Goal: Task Accomplishment & Management: Complete application form

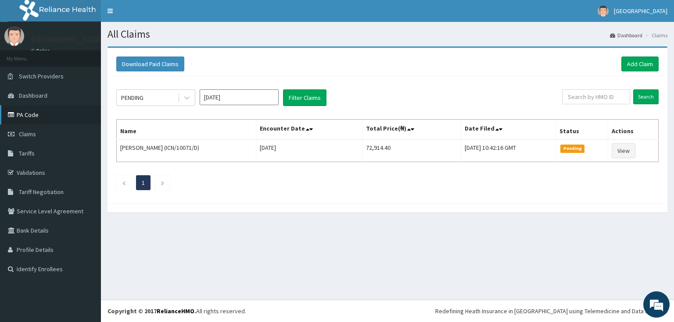
click at [35, 114] on link "PA Code" at bounding box center [50, 114] width 101 height 19
click at [639, 61] on link "Add Claim" at bounding box center [639, 64] width 37 height 15
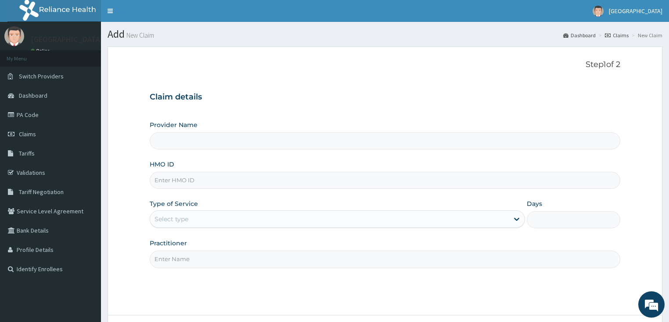
click at [174, 176] on input "HMO ID" at bounding box center [385, 180] width 471 height 17
type input "[GEOGRAPHIC_DATA]"
paste input "NFF/10032/A"
type input "NFF/10032/A"
drag, startPoint x: 174, startPoint y: 176, endPoint x: 182, endPoint y: 109, distance: 67.7
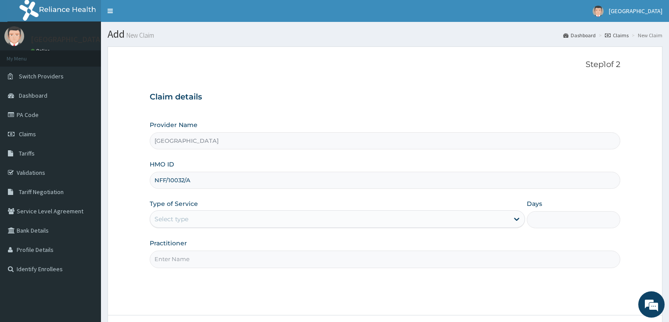
click at [189, 97] on h3 "Claim details" at bounding box center [385, 98] width 471 height 10
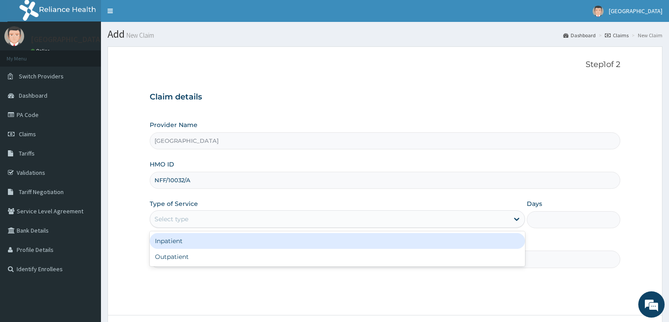
click at [182, 220] on div "Select type" at bounding box center [171, 219] width 34 height 9
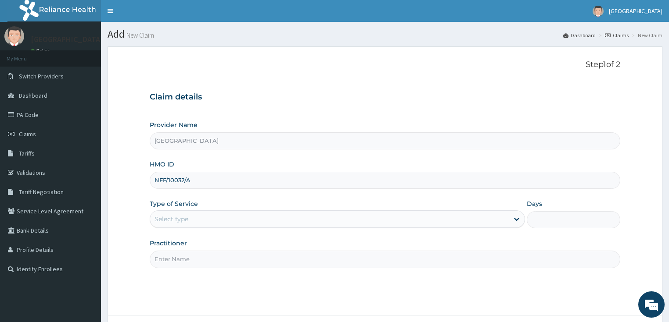
click at [177, 213] on div "Select type" at bounding box center [329, 219] width 358 height 14
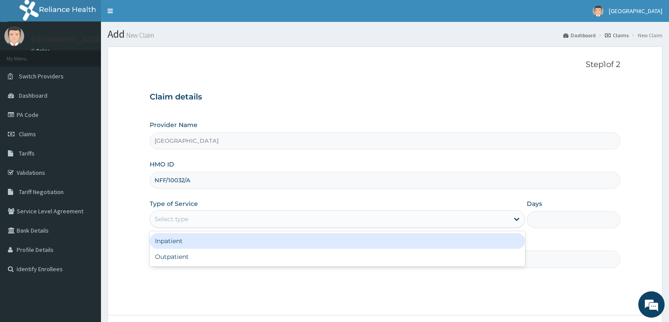
click at [170, 246] on div "Inpatient" at bounding box center [337, 241] width 375 height 16
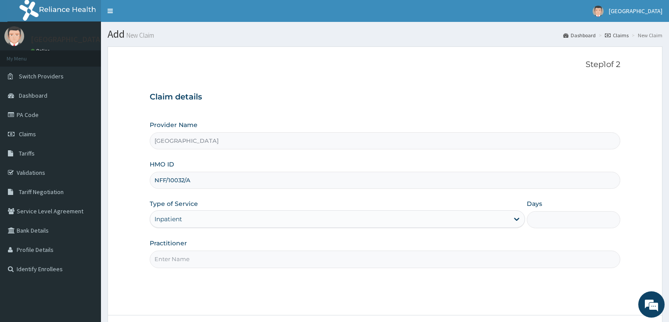
click at [562, 220] on input "Days" at bounding box center [573, 219] width 94 height 17
type input "2"
click at [253, 248] on div "Practitioner" at bounding box center [385, 253] width 471 height 29
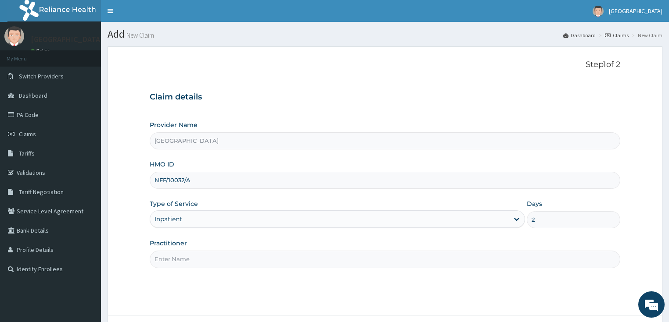
click at [253, 249] on div "Practitioner" at bounding box center [385, 253] width 471 height 29
click at [251, 258] on input "Practitioner" at bounding box center [385, 259] width 471 height 17
click at [247, 260] on input "Practitioner" at bounding box center [385, 259] width 471 height 17
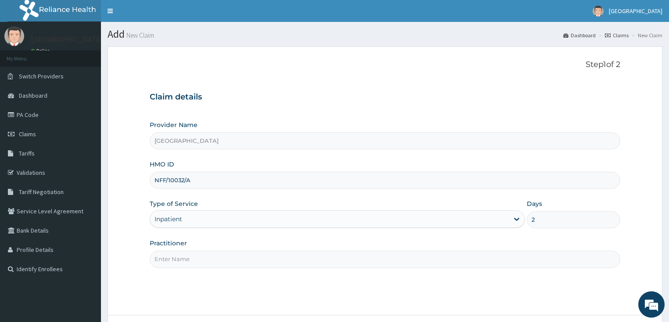
type input "S"
type input "[PERSON_NAME]"
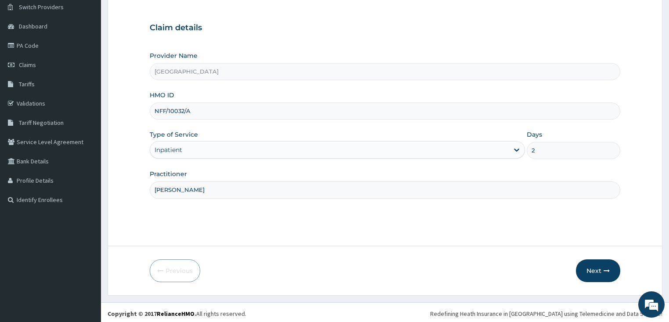
scroll to position [72, 0]
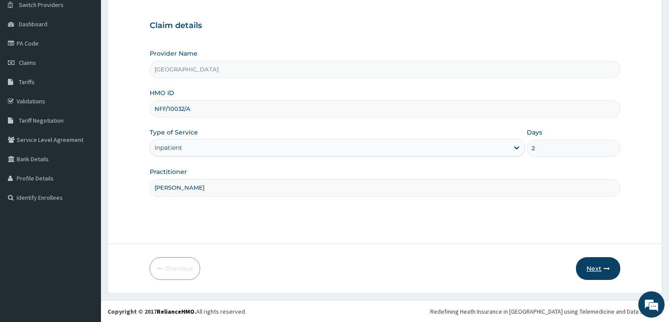
click at [590, 268] on button "Next" at bounding box center [598, 269] width 44 height 23
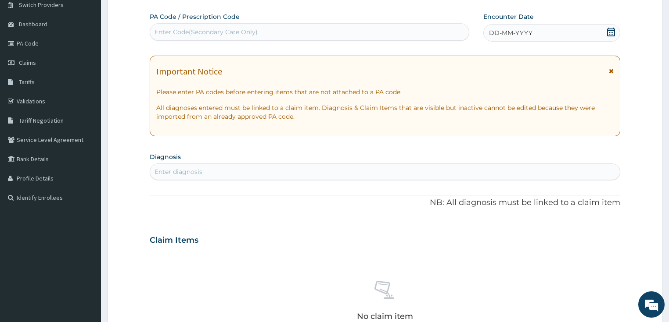
click at [210, 31] on div "Enter Code(Secondary Care Only)" at bounding box center [205, 32] width 103 height 9
paste input "PA/0C472F"
type input "PA/0C472F"
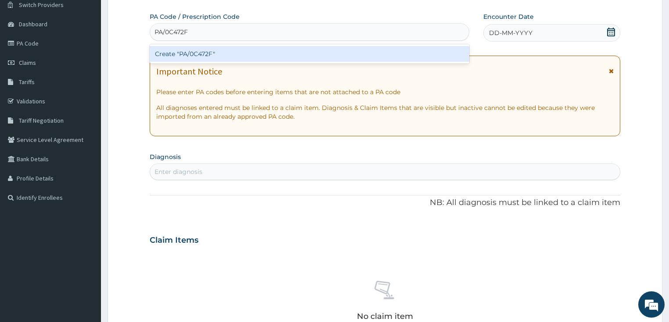
click at [200, 52] on div "Create "PA/0C472F"" at bounding box center [309, 54] width 319 height 16
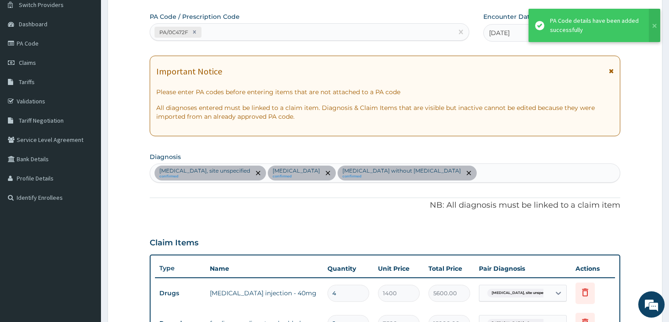
scroll to position [265, 0]
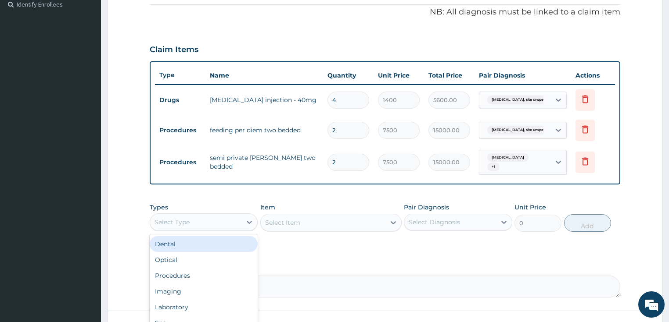
drag, startPoint x: 234, startPoint y: 222, endPoint x: 198, endPoint y: 215, distance: 36.7
click at [233, 222] on div "Select Type" at bounding box center [196, 222] width 92 height 14
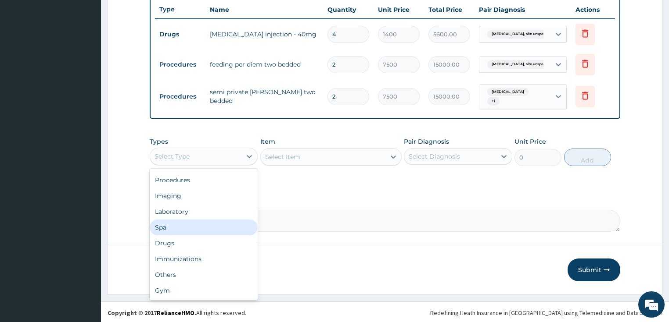
scroll to position [0, 0]
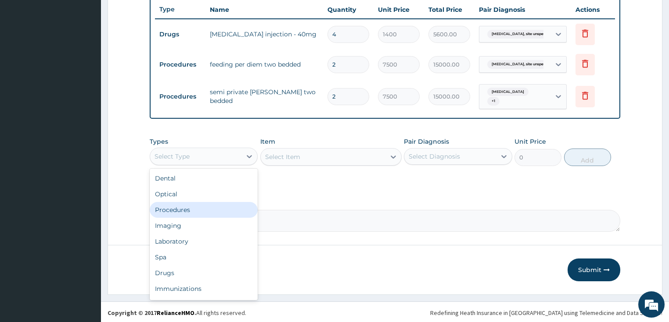
drag, startPoint x: 185, startPoint y: 211, endPoint x: 318, endPoint y: 172, distance: 138.4
click at [186, 211] on div "Procedures" at bounding box center [204, 210] width 108 height 16
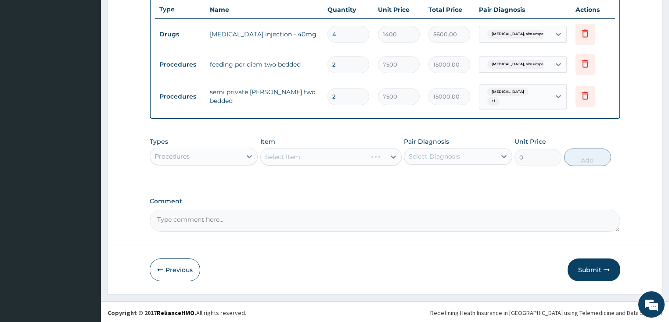
click at [329, 154] on div "Select Item" at bounding box center [330, 157] width 141 height 18
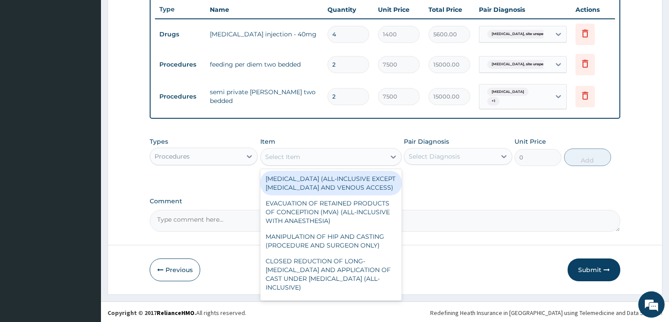
click at [319, 159] on div "Select Item" at bounding box center [323, 157] width 125 height 14
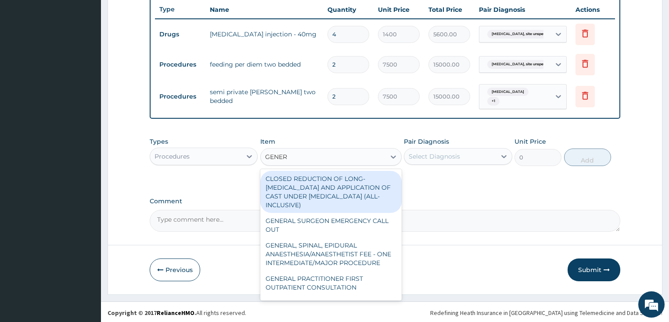
type input "GENERA"
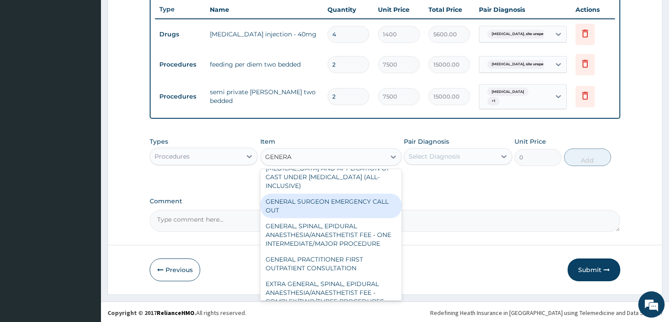
scroll to position [35, 0]
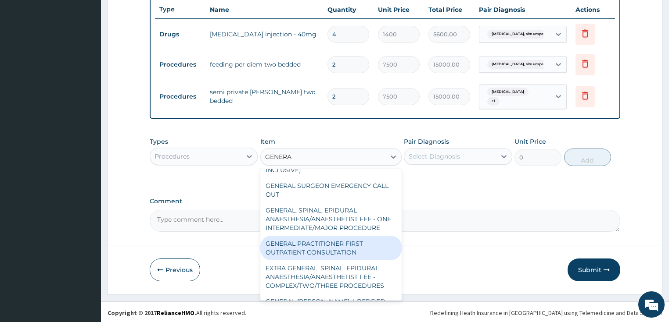
click at [329, 255] on div "GENERAL PRACTITIONER FIRST OUTPATIENT CONSULTATION" at bounding box center [330, 248] width 141 height 25
type input "3750"
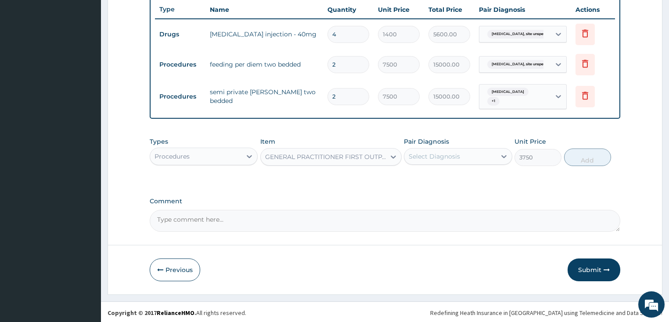
click at [446, 154] on div "Select Diagnosis" at bounding box center [433, 156] width 51 height 9
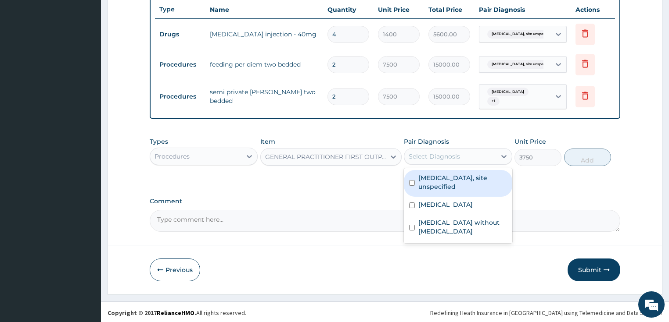
click at [446, 189] on label "[MEDICAL_DATA], site unspecified" at bounding box center [462, 183] width 89 height 18
checkbox input "true"
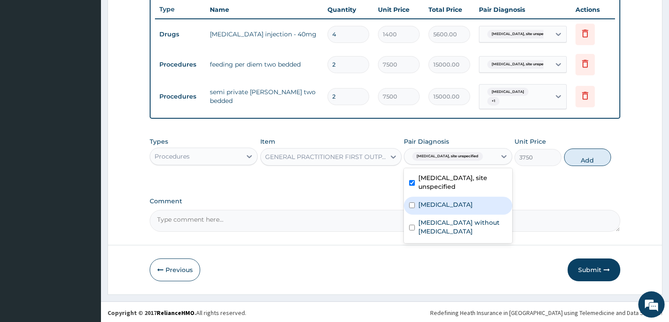
click at [465, 207] on label "[MEDICAL_DATA]" at bounding box center [445, 204] width 54 height 9
checkbox input "true"
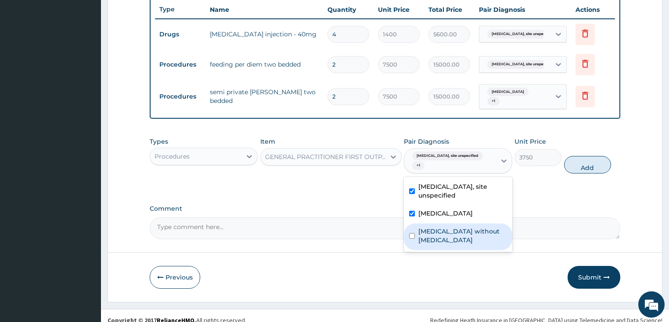
click at [462, 228] on div "[MEDICAL_DATA] without [MEDICAL_DATA]" at bounding box center [458, 237] width 108 height 27
checkbox input "true"
click at [583, 156] on button "Add" at bounding box center [587, 165] width 47 height 18
type input "0"
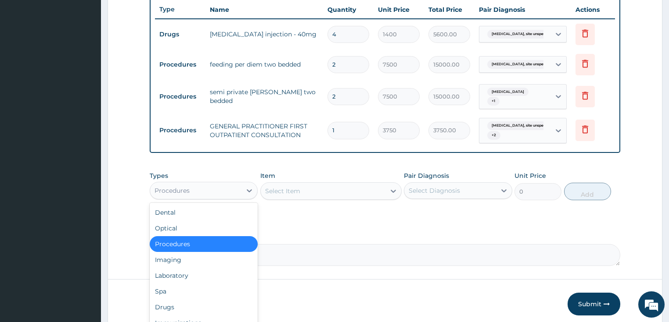
click at [218, 190] on div "Procedures" at bounding box center [196, 191] width 92 height 14
click at [198, 278] on div "Laboratory" at bounding box center [204, 276] width 108 height 16
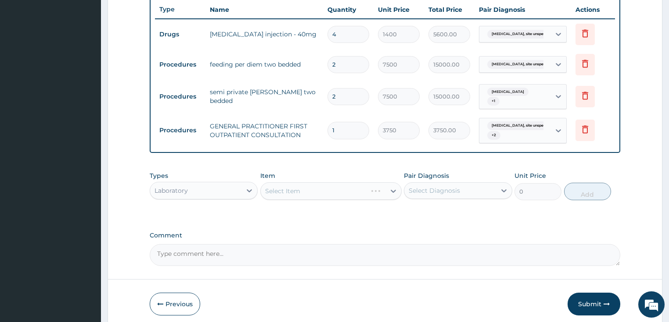
click at [322, 190] on div "Select Item" at bounding box center [330, 191] width 141 height 18
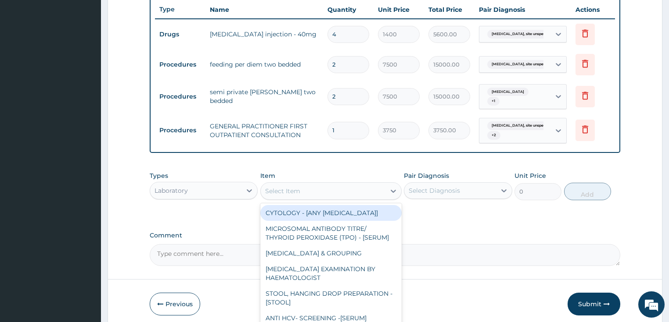
click at [322, 190] on div "Select Item" at bounding box center [323, 191] width 125 height 14
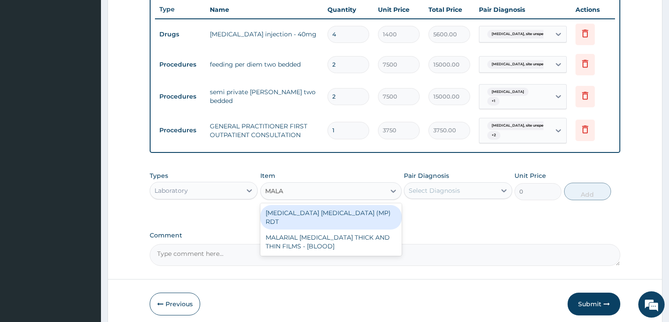
type input "MALAR"
click at [331, 208] on div "[MEDICAL_DATA] [MEDICAL_DATA] (MP) RDT" at bounding box center [330, 217] width 141 height 25
type input "2000"
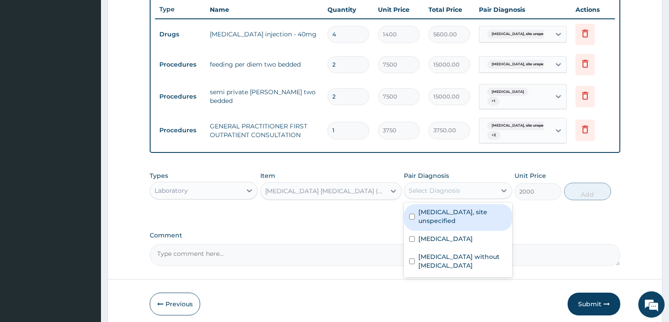
click at [424, 193] on div "Select Diagnosis" at bounding box center [433, 190] width 51 height 9
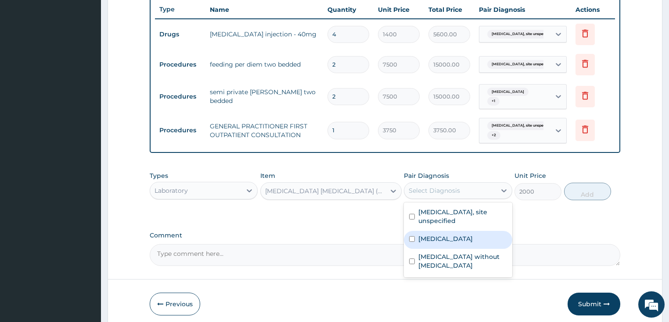
click at [437, 243] on div "[MEDICAL_DATA]" at bounding box center [458, 240] width 108 height 18
checkbox input "true"
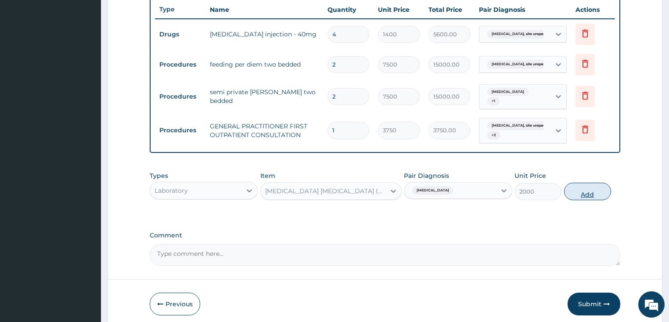
click at [590, 185] on button "Add" at bounding box center [587, 192] width 47 height 18
type input "0"
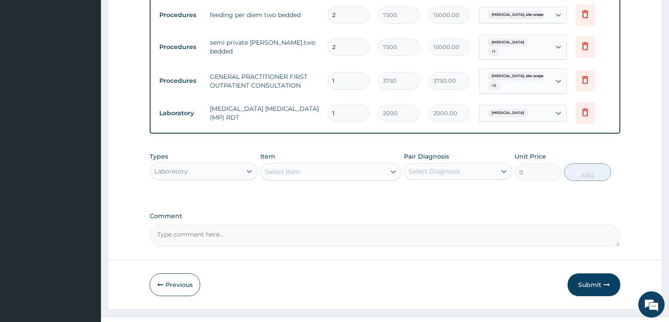
scroll to position [395, 0]
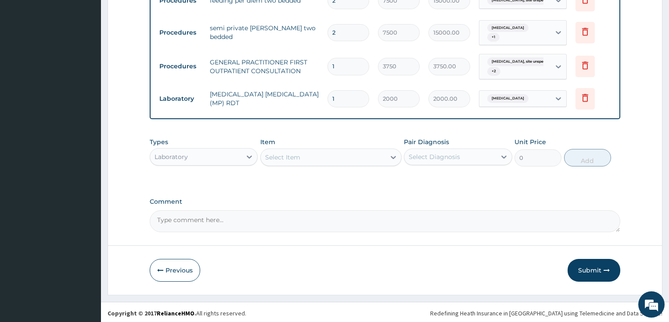
click at [299, 157] on div "Select Item" at bounding box center [282, 157] width 35 height 9
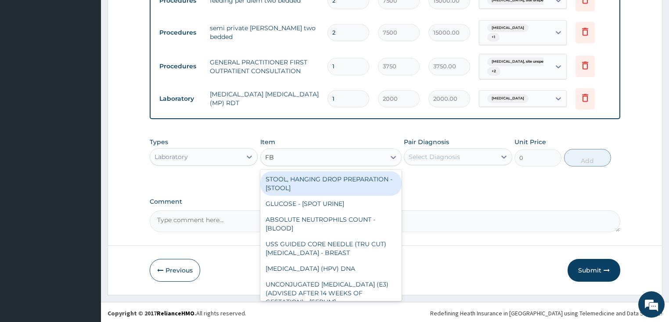
type input "FBC"
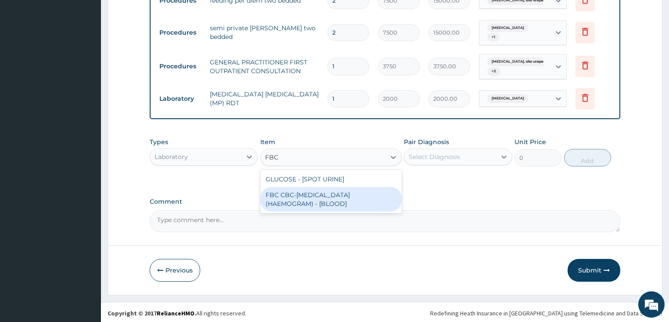
click at [319, 198] on div "FBC CBC-[MEDICAL_DATA] (HAEMOGRAM) - [BLOOD]" at bounding box center [330, 199] width 141 height 25
type input "5000"
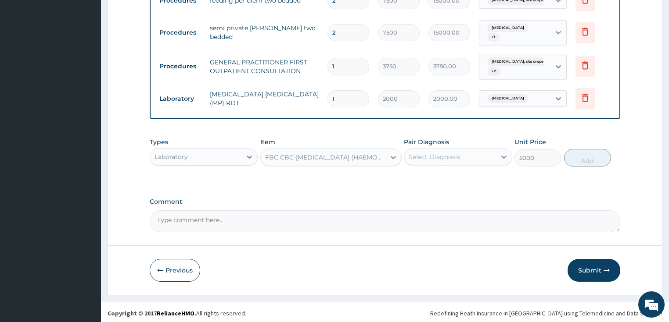
click at [459, 157] on div "Select Diagnosis" at bounding box center [450, 157] width 92 height 14
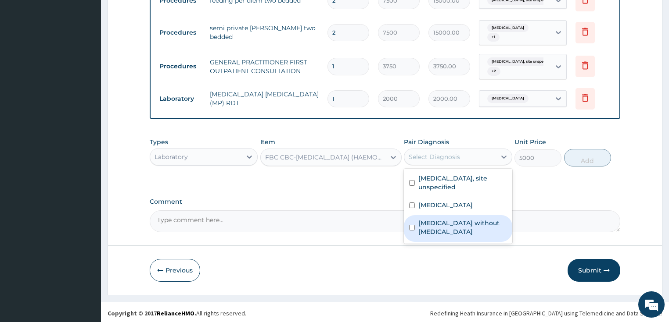
click at [446, 223] on label "[MEDICAL_DATA] without [MEDICAL_DATA]" at bounding box center [462, 228] width 89 height 18
checkbox input "true"
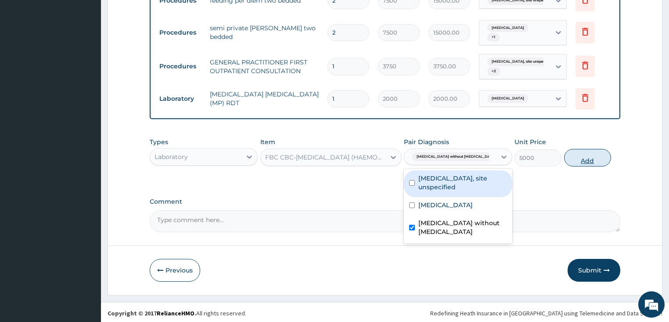
click at [591, 161] on button "Add" at bounding box center [587, 158] width 47 height 18
type input "0"
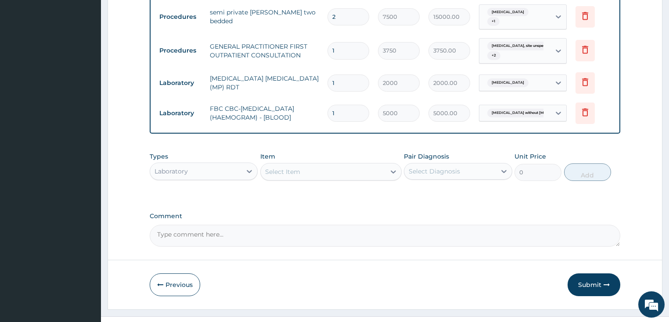
scroll to position [425, 0]
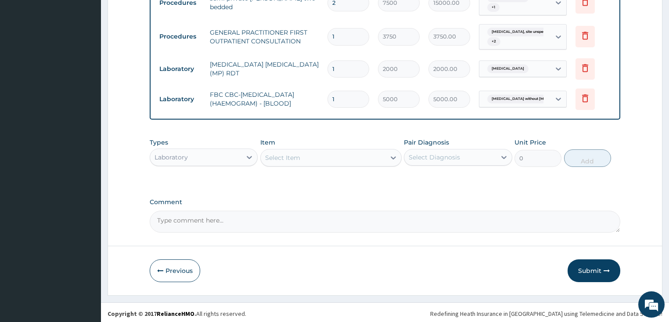
click at [191, 154] on div "Laboratory" at bounding box center [196, 157] width 92 height 14
click at [185, 155] on div "Laboratory" at bounding box center [170, 157] width 33 height 9
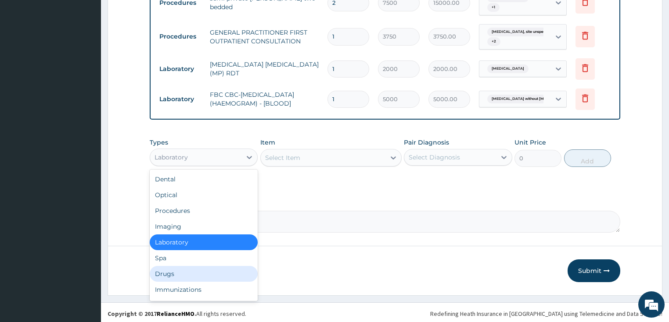
click at [172, 270] on div "Drugs" at bounding box center [204, 274] width 108 height 16
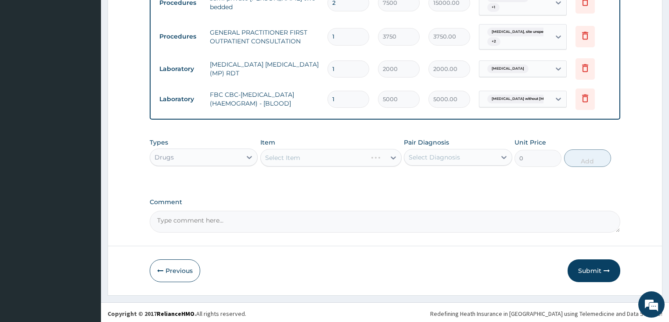
click at [297, 152] on div "Select Item" at bounding box center [330, 158] width 141 height 18
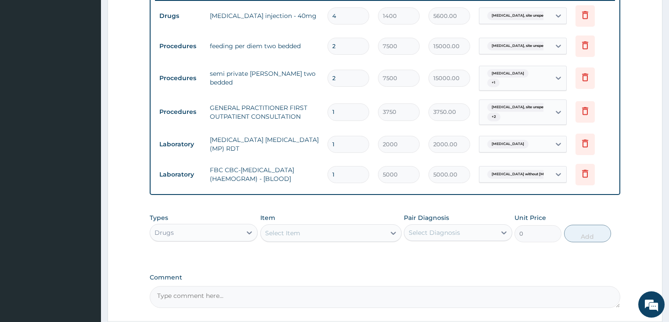
scroll to position [214, 0]
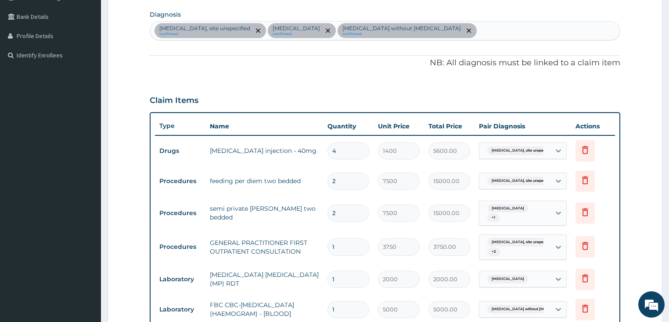
click at [454, 25] on div "[MEDICAL_DATA], site unspecified confirmed [MEDICAL_DATA] confirmed [MEDICAL_DA…" at bounding box center [385, 30] width 470 height 18
type input "MYALGIA"
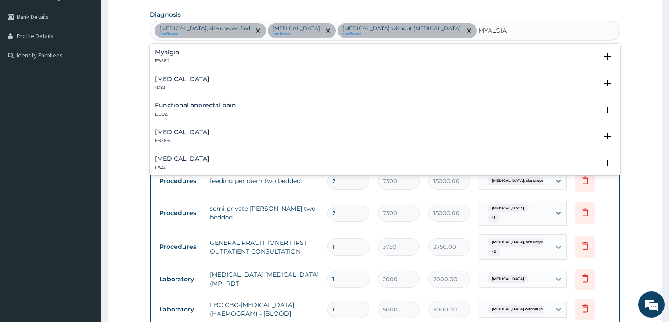
click at [168, 53] on h4 "Myalgia" at bounding box center [167, 52] width 24 height 7
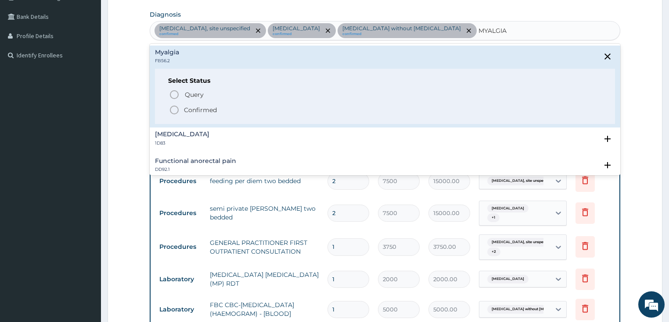
click at [177, 109] on icon "status option filled" at bounding box center [174, 110] width 11 height 11
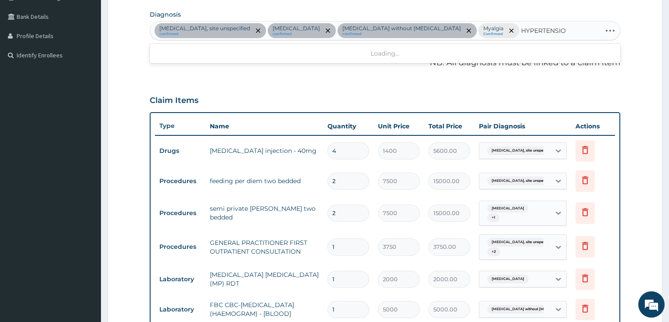
type input "[MEDICAL_DATA]"
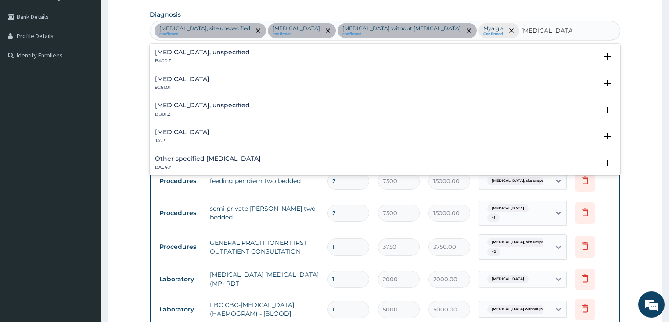
click at [206, 50] on h4 "[MEDICAL_DATA], unspecified" at bounding box center [202, 52] width 95 height 7
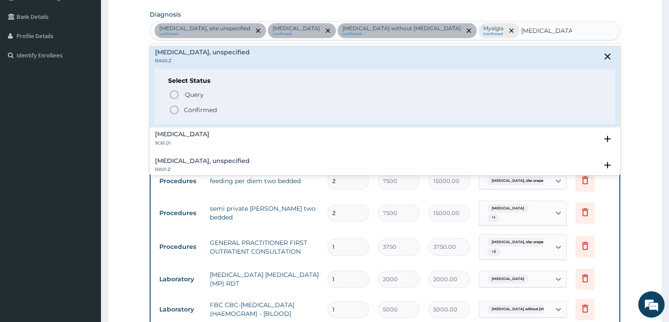
click at [176, 108] on icon "status option filled" at bounding box center [174, 110] width 11 height 11
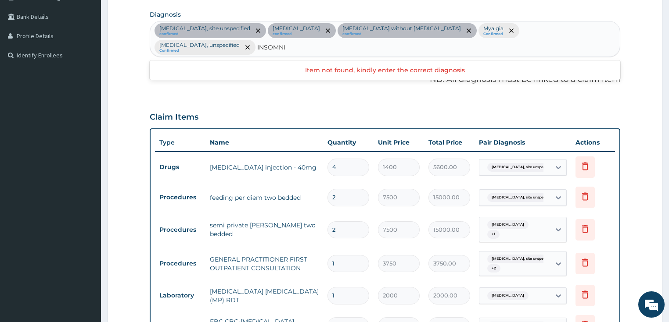
type input "[MEDICAL_DATA]"
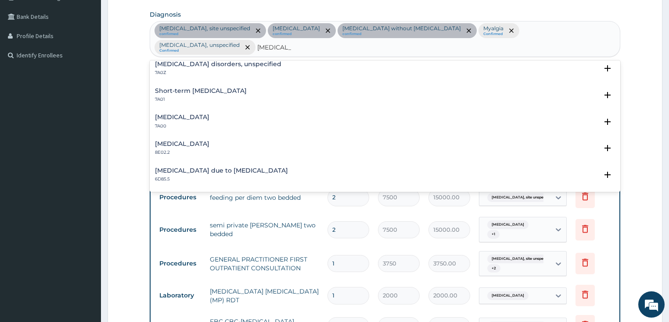
scroll to position [0, 0]
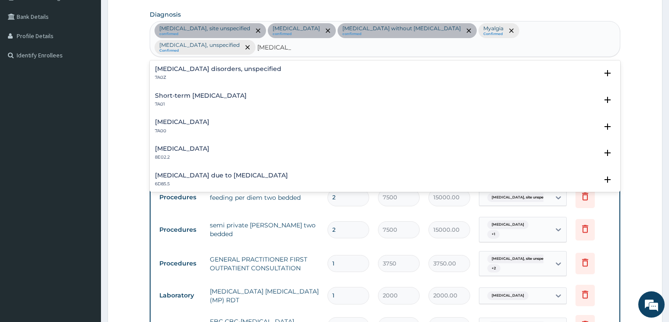
click at [182, 66] on h4 "[MEDICAL_DATA] disorders, unspecified" at bounding box center [218, 69] width 126 height 7
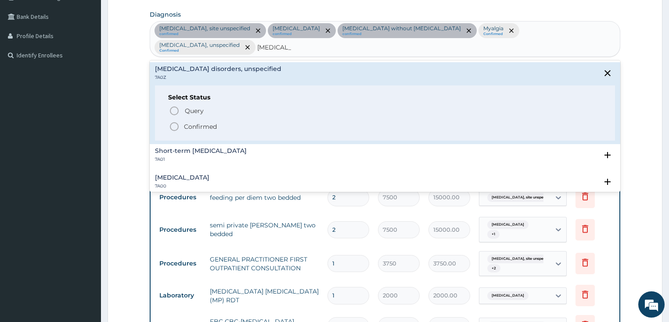
click at [182, 66] on h4 "[MEDICAL_DATA] disorders, unspecified" at bounding box center [218, 69] width 126 height 7
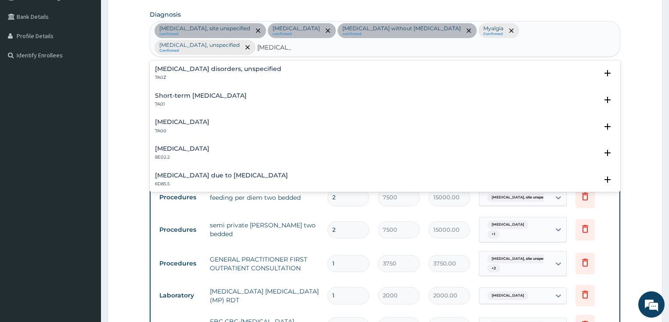
click at [186, 66] on h4 "[MEDICAL_DATA] disorders, unspecified" at bounding box center [218, 69] width 126 height 7
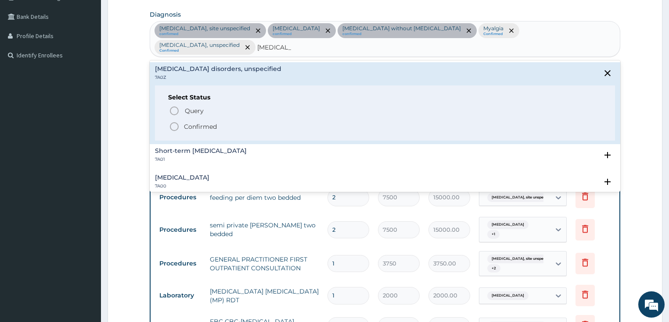
click at [175, 122] on icon "status option filled" at bounding box center [174, 127] width 11 height 11
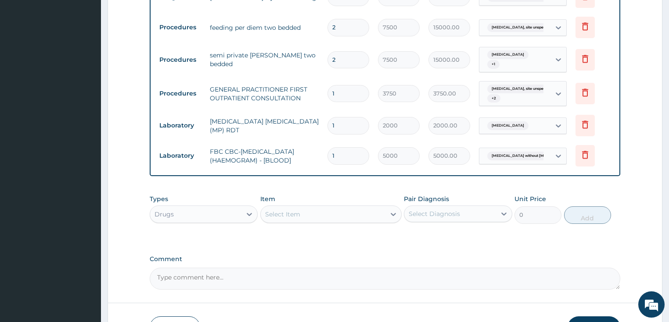
scroll to position [425, 0]
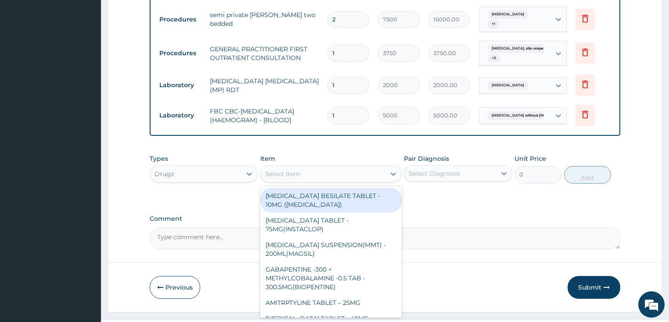
click at [308, 176] on div "Select Item" at bounding box center [323, 174] width 125 height 14
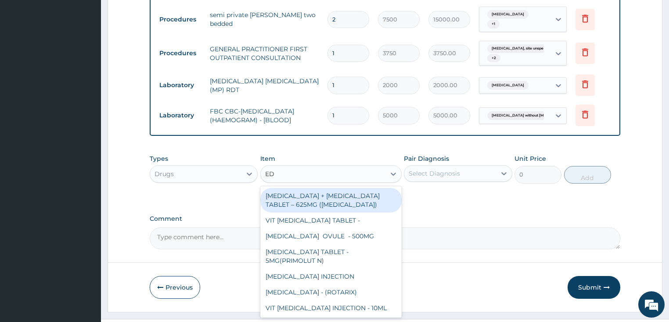
type input "E"
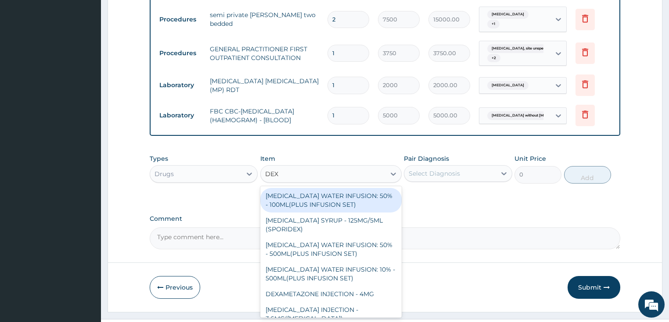
type input "DEXT"
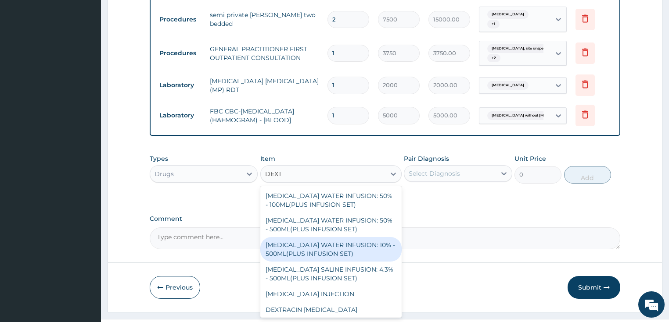
click at [360, 247] on div "[MEDICAL_DATA] WATER INFUSION: 10% - 500ML(PLUS INFUSION SET)" at bounding box center [330, 249] width 141 height 25
type input "1092"
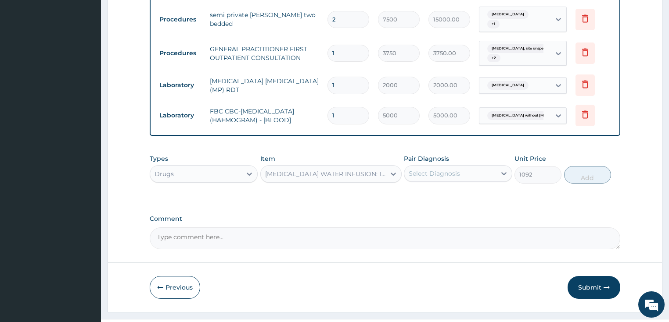
click at [454, 169] on div "Select Diagnosis" at bounding box center [433, 173] width 51 height 9
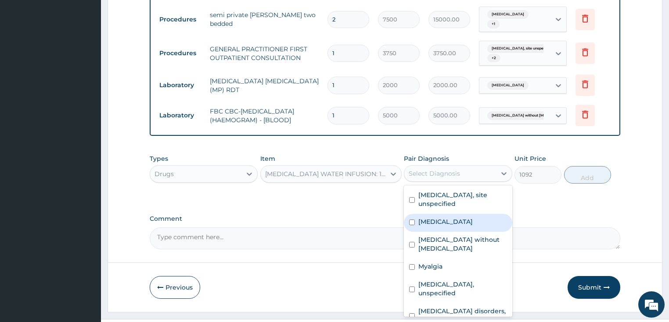
click at [452, 218] on label "[MEDICAL_DATA]" at bounding box center [445, 222] width 54 height 9
checkbox input "true"
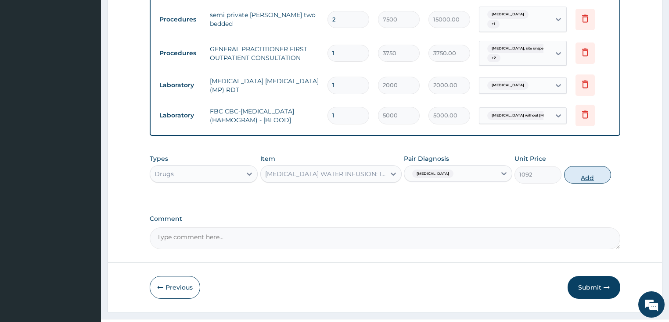
click at [589, 175] on button "Add" at bounding box center [587, 175] width 47 height 18
type input "0"
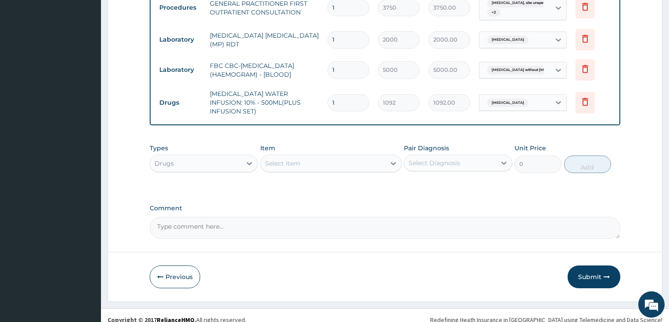
scroll to position [472, 0]
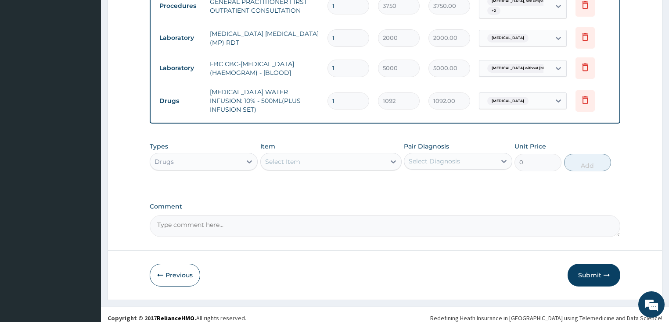
click at [344, 97] on input "1" at bounding box center [348, 101] width 42 height 17
type input "0.00"
type input "3"
type input "3276.00"
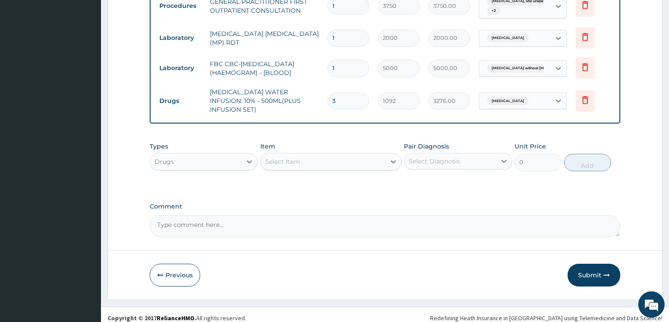
type input "3"
click at [312, 158] on div "Select Item" at bounding box center [323, 162] width 125 height 14
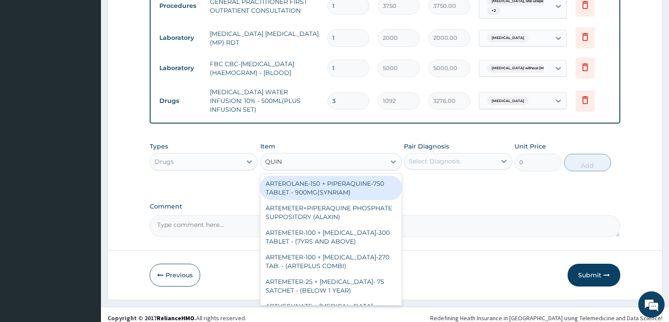
type input "QUINI"
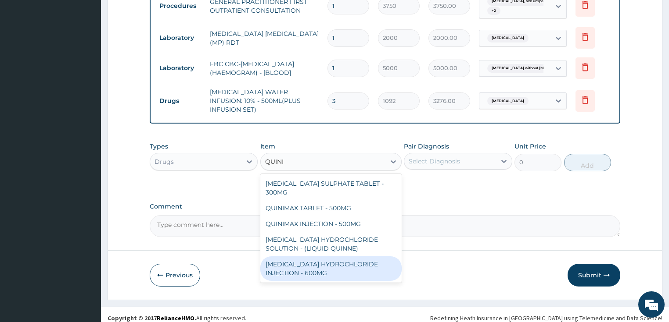
drag, startPoint x: 336, startPoint y: 255, endPoint x: 347, endPoint y: 221, distance: 35.3
click at [336, 257] on div "[MEDICAL_DATA] HYDROCHLORIDE INJECTION - 600MG" at bounding box center [330, 269] width 141 height 25
type input "218.39999999999998"
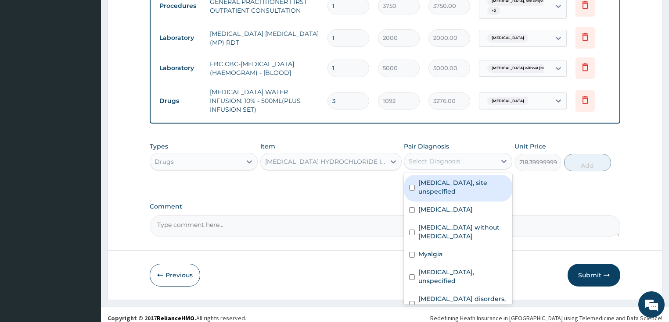
click at [438, 157] on div "Select Diagnosis" at bounding box center [433, 161] width 51 height 9
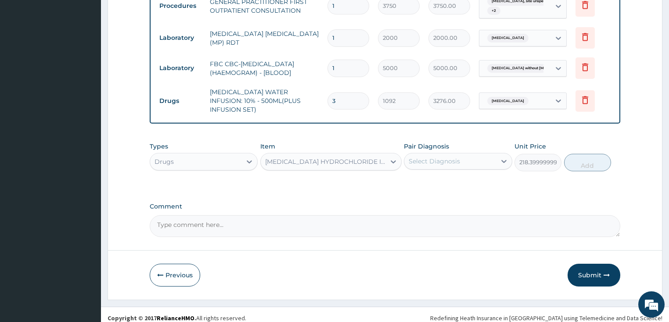
click at [438, 157] on div "Select Diagnosis" at bounding box center [433, 161] width 51 height 9
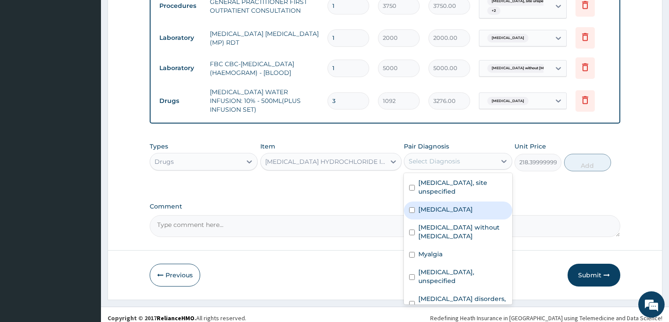
click at [440, 205] on label "[MEDICAL_DATA]" at bounding box center [445, 209] width 54 height 9
drag, startPoint x: 440, startPoint y: 202, endPoint x: 476, endPoint y: 196, distance: 35.6
click at [440, 205] on label "[MEDICAL_DATA]" at bounding box center [445, 209] width 54 height 9
click at [433, 205] on label "[MEDICAL_DATA]" at bounding box center [445, 209] width 54 height 9
checkbox input "true"
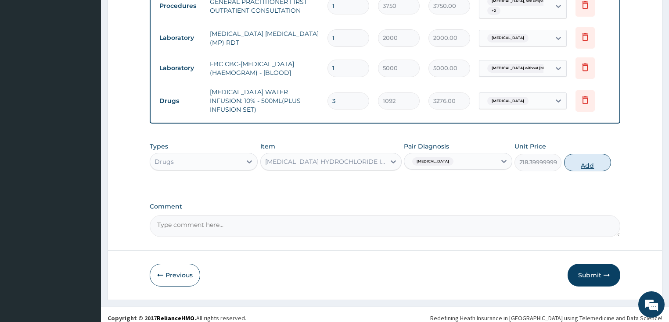
click at [599, 154] on button "Add" at bounding box center [587, 163] width 47 height 18
type input "0"
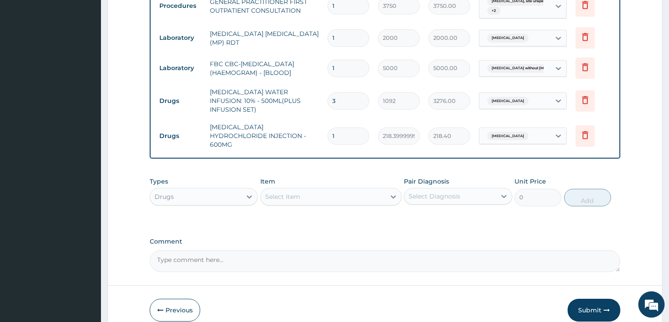
type input "0.00"
type input "3"
type input "655.20"
type input "1"
type input "218.40"
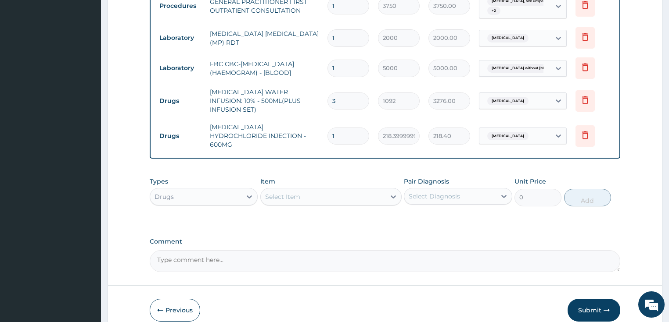
scroll to position [502, 0]
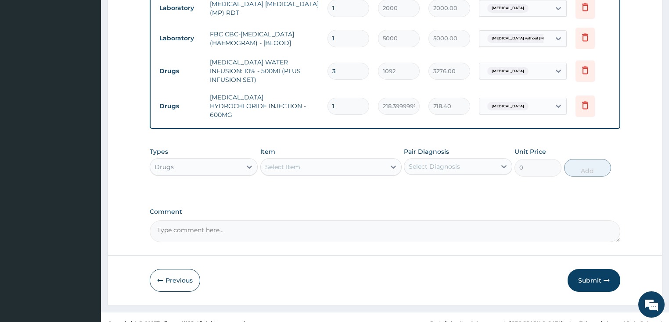
click at [307, 160] on div "Select Item" at bounding box center [323, 167] width 125 height 14
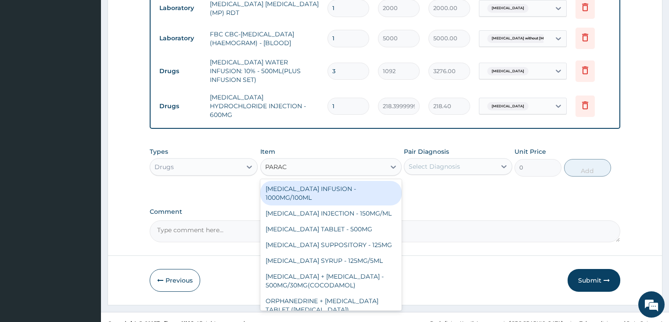
type input "PARACE"
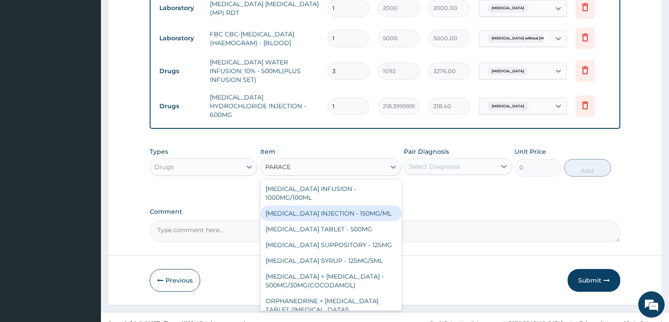
drag, startPoint x: 341, startPoint y: 198, endPoint x: 352, endPoint y: 199, distance: 11.4
click at [342, 206] on div "[MEDICAL_DATA] INJECTION - 150MG/ML" at bounding box center [330, 214] width 141 height 16
type input "560"
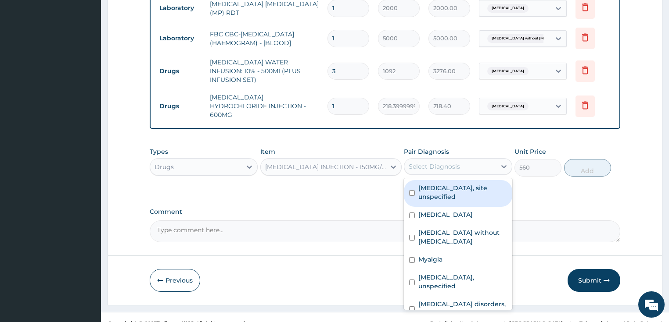
click at [449, 162] on div "Select Diagnosis" at bounding box center [433, 166] width 51 height 9
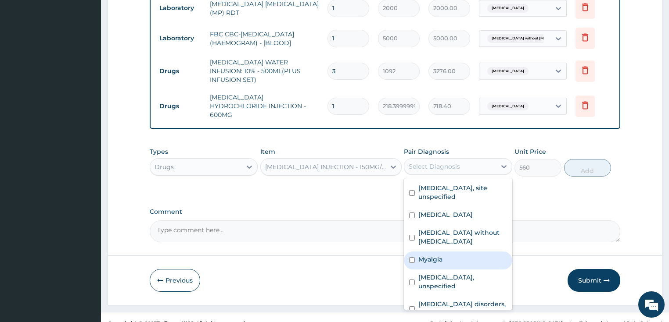
click at [440, 255] on label "Myalgia" at bounding box center [430, 259] width 24 height 9
checkbox input "true"
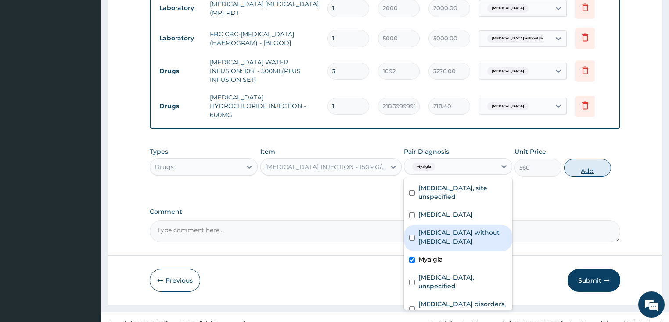
click at [590, 159] on button "Add" at bounding box center [587, 168] width 47 height 18
type input "0"
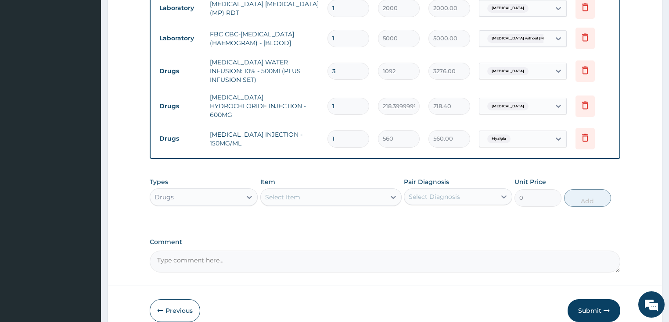
click at [343, 130] on input "1" at bounding box center [348, 138] width 42 height 17
type input "0.00"
type input "6"
type input "3360.00"
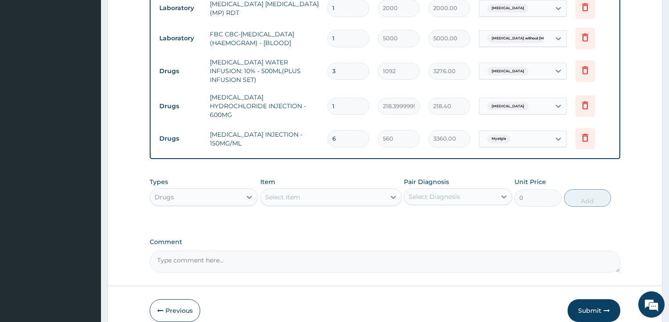
type input "6"
click at [340, 190] on div "Select Item" at bounding box center [323, 197] width 125 height 14
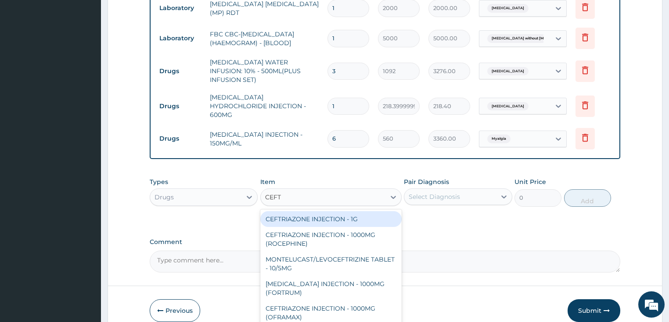
type input "CEFTR"
click at [331, 211] on div "CEFTRIAZONE INJECTION - 1G" at bounding box center [330, 219] width 141 height 16
type input "1652"
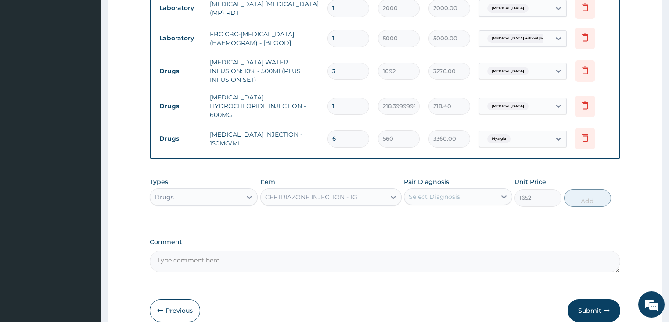
click at [438, 193] on div "Select Diagnosis" at bounding box center [433, 197] width 51 height 9
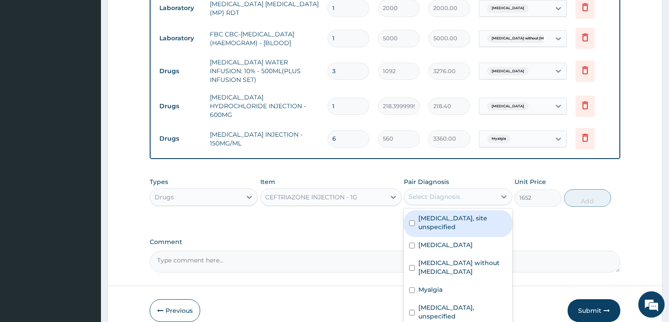
click at [438, 193] on div "Select Diagnosis" at bounding box center [433, 197] width 51 height 9
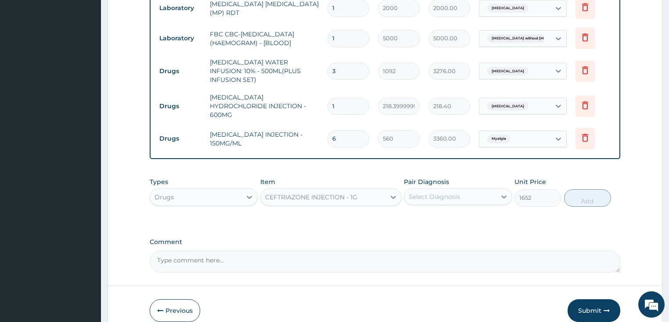
click at [436, 193] on div "Select Diagnosis" at bounding box center [433, 197] width 51 height 9
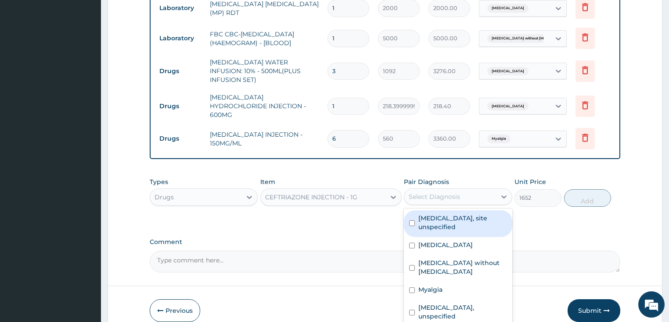
click at [436, 193] on div "Select Diagnosis" at bounding box center [433, 197] width 51 height 9
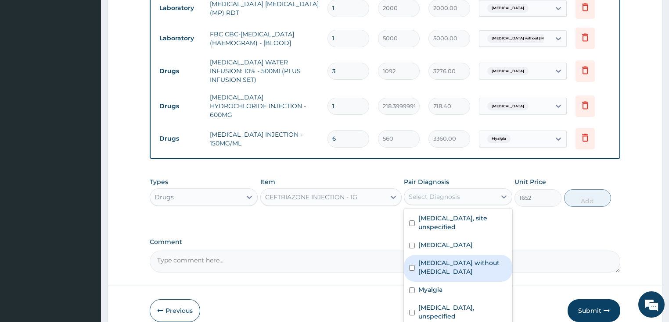
click at [452, 259] on label "[MEDICAL_DATA] without [MEDICAL_DATA]" at bounding box center [462, 268] width 89 height 18
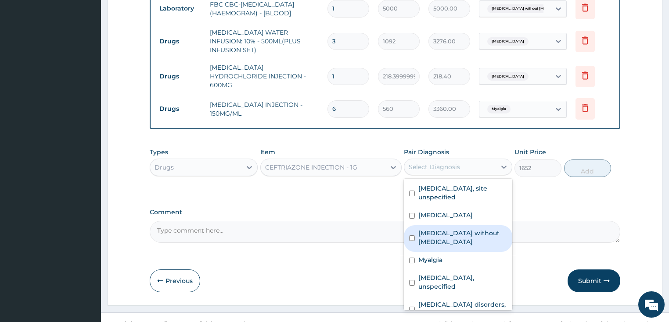
scroll to position [532, 0]
click at [434, 229] on label "[MEDICAL_DATA] without [MEDICAL_DATA]" at bounding box center [462, 238] width 89 height 18
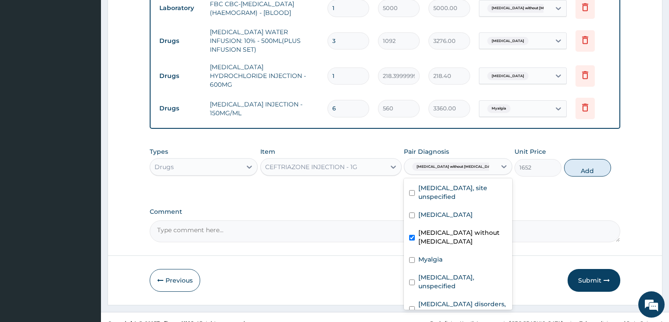
click at [434, 229] on label "[MEDICAL_DATA] without [MEDICAL_DATA]" at bounding box center [462, 238] width 89 height 18
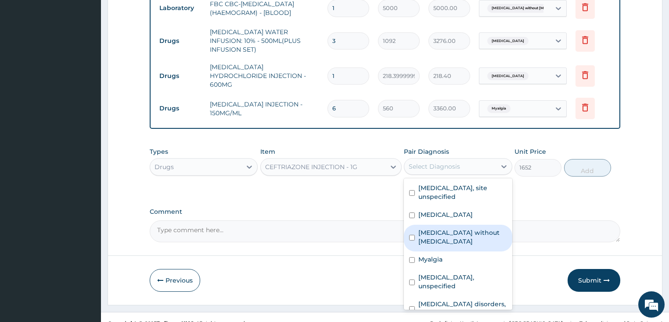
click at [409, 235] on input "checkbox" at bounding box center [412, 238] width 6 height 6
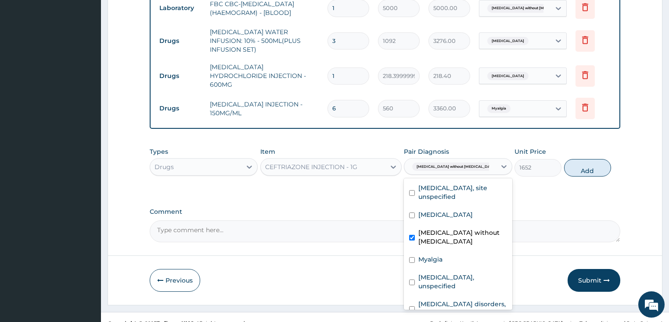
click at [409, 235] on input "checkbox" at bounding box center [412, 238] width 6 height 6
checkbox input "true"
click at [581, 159] on button "Add" at bounding box center [587, 168] width 47 height 18
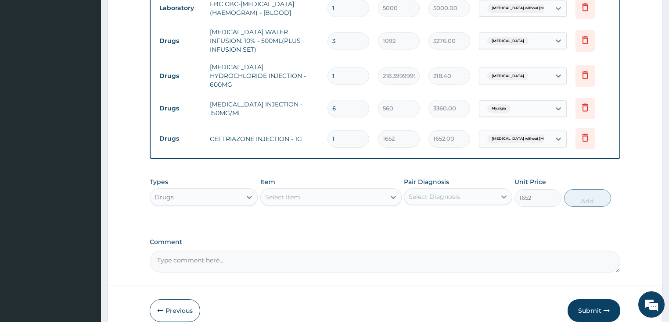
type input "0"
type input "0.00"
type input "4"
type input "6608.00"
type input "4"
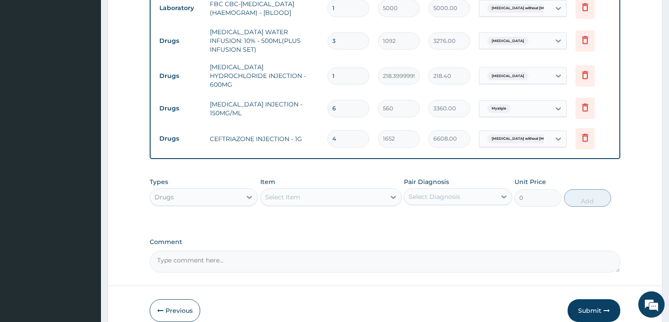
click at [305, 190] on div "Select Item" at bounding box center [323, 197] width 125 height 14
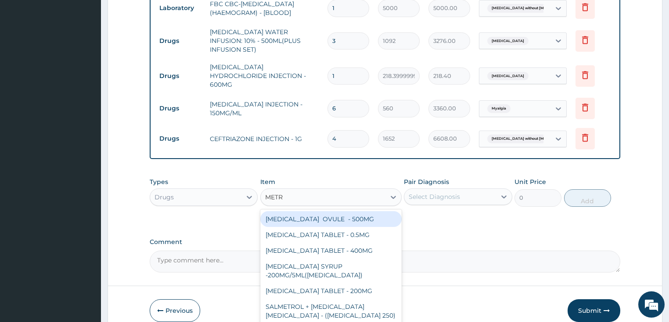
type input "METRO"
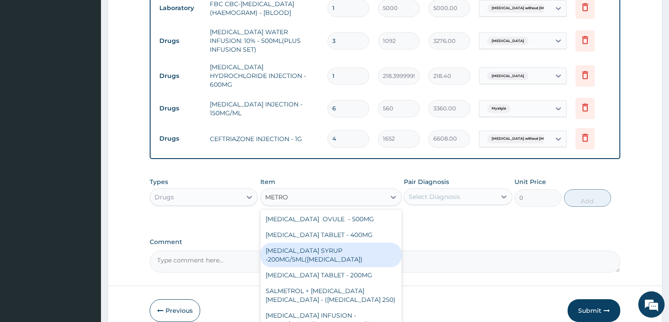
scroll to position [2, 0]
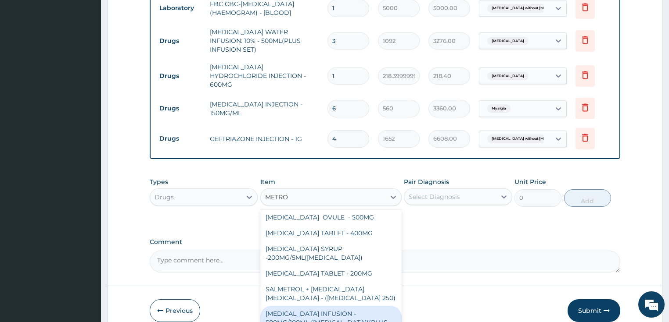
click at [345, 310] on div "[MEDICAL_DATA] INFUSION - 500MG/100ML ([MEDICAL_DATA])(PLUS INFUSION SET)" at bounding box center [330, 322] width 141 height 33
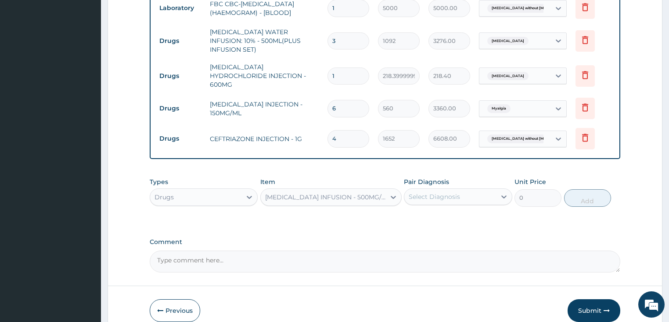
type input "923.9999999999999"
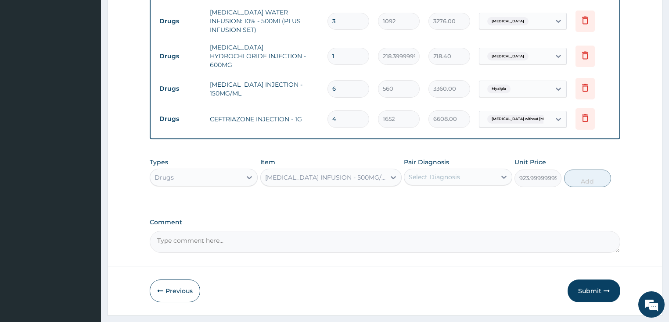
scroll to position [562, 0]
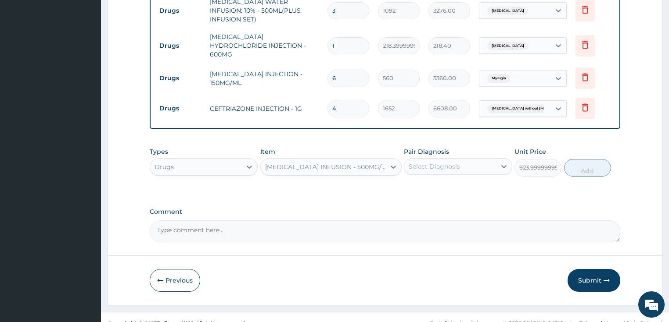
click at [439, 162] on div "Select Diagnosis" at bounding box center [433, 166] width 51 height 9
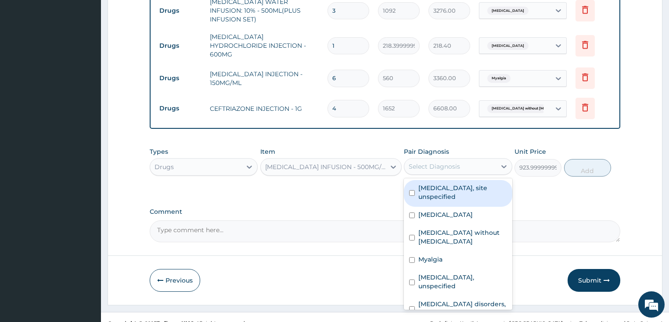
click at [424, 184] on label "[MEDICAL_DATA], site unspecified" at bounding box center [462, 193] width 89 height 18
checkbox input "true"
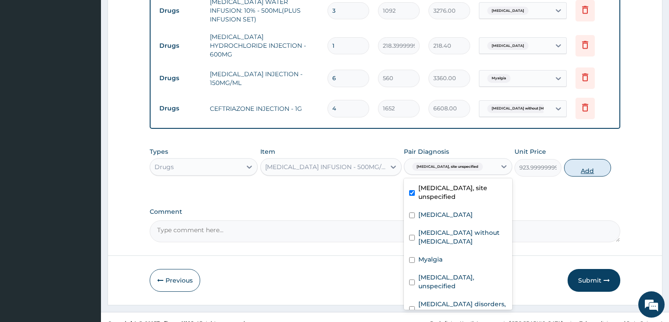
click at [579, 159] on button "Add" at bounding box center [587, 168] width 47 height 18
type input "0"
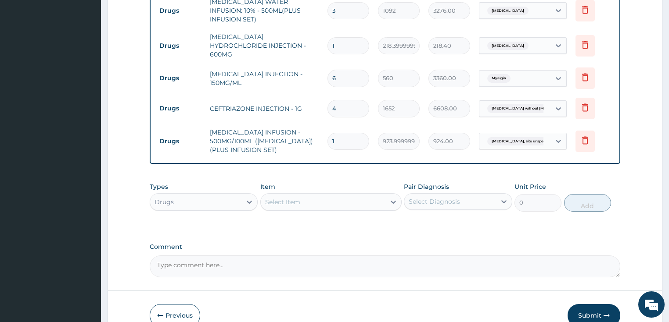
click at [354, 133] on input "1" at bounding box center [348, 141] width 42 height 17
type input "0.00"
type input "6"
type input "5544.00"
type input "6"
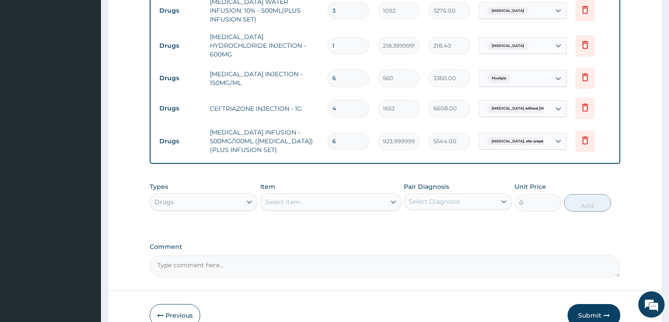
click at [370, 141] on td "6" at bounding box center [348, 142] width 50 height 26
click at [299, 198] on div "Select Item" at bounding box center [282, 202] width 35 height 9
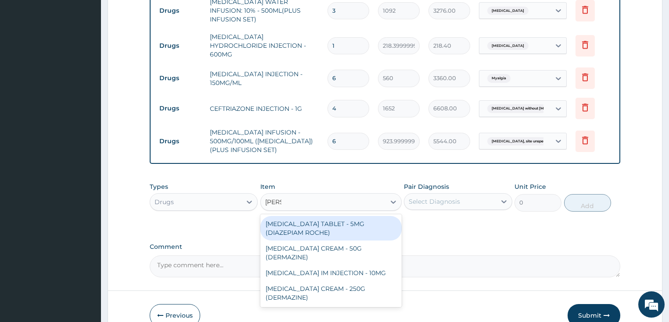
type input "DIAZE"
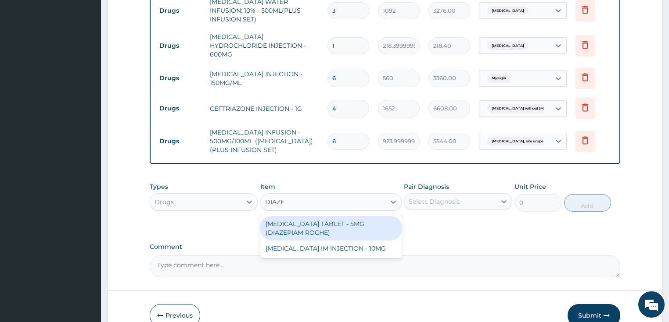
click at [311, 224] on div "[MEDICAL_DATA] TABLET - 5MG (DIAZEPIAM ROCHE)" at bounding box center [330, 228] width 141 height 25
type input "280"
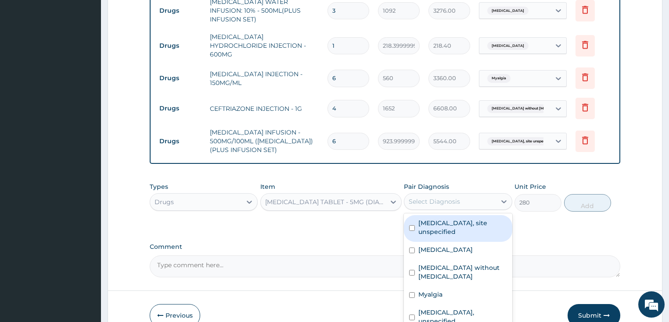
click at [448, 197] on div "Select Diagnosis" at bounding box center [433, 201] width 51 height 9
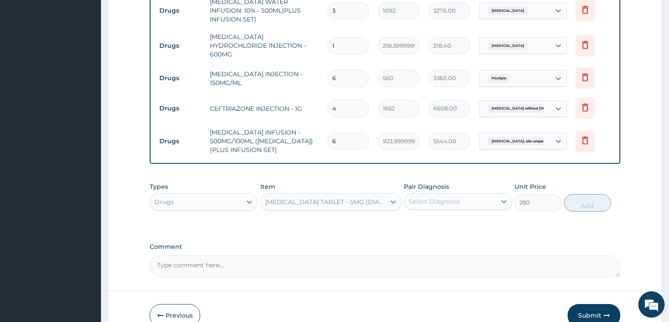
click at [367, 198] on div "[MEDICAL_DATA] TABLET - 5MG (DIAZEPIAM ROCHE)" at bounding box center [325, 202] width 121 height 9
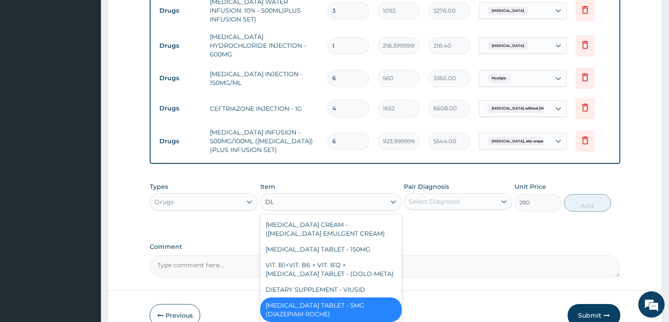
scroll to position [0, 0]
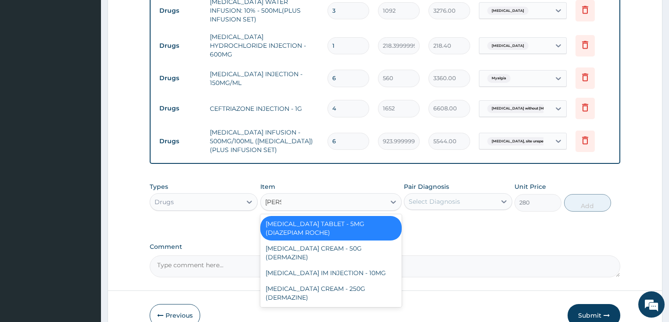
type input "DIAZE"
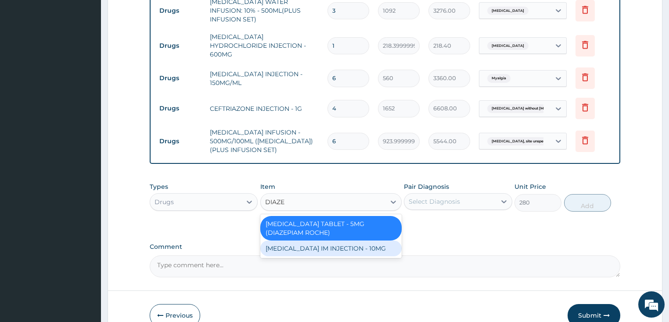
click at [373, 241] on div "[MEDICAL_DATA] IM INJECTION - 10MG" at bounding box center [330, 249] width 141 height 16
type input "560"
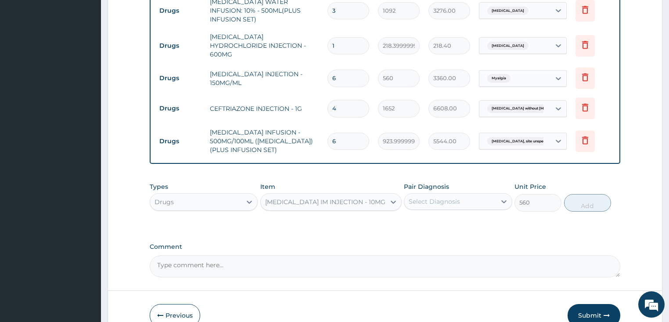
click at [469, 195] on div "Select Diagnosis" at bounding box center [450, 202] width 92 height 14
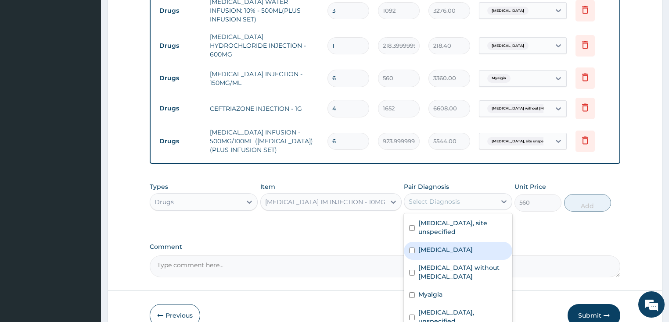
scroll to position [15, 0]
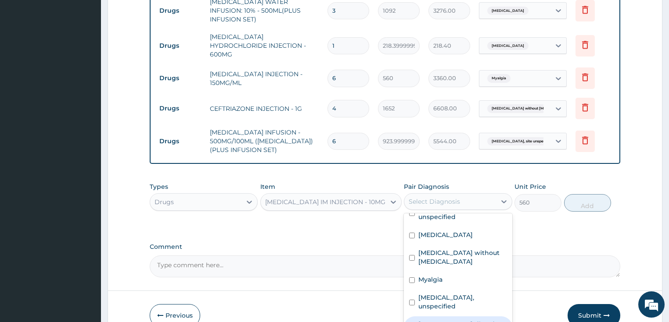
drag, startPoint x: 441, startPoint y: 318, endPoint x: 472, endPoint y: 286, distance: 44.7
checkbox input "false"
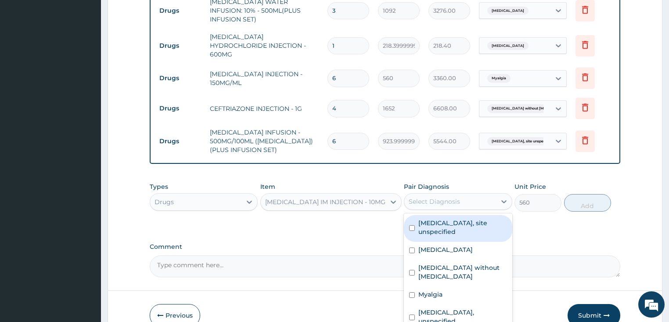
click at [447, 197] on div "Select Diagnosis" at bounding box center [433, 201] width 51 height 9
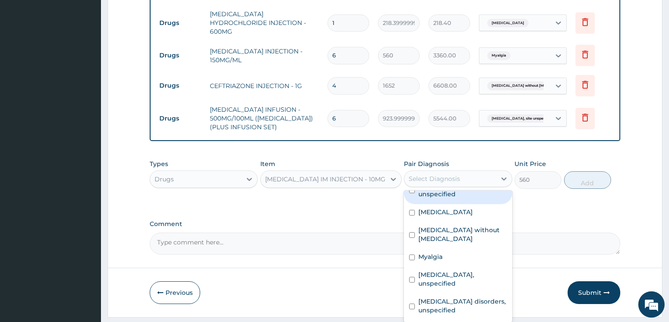
scroll to position [597, 0]
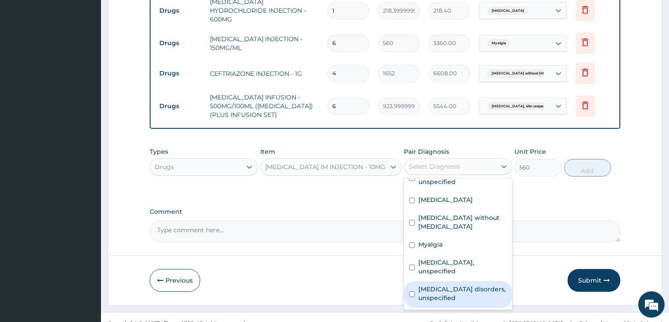
click at [427, 285] on label "[MEDICAL_DATA] disorders, unspecified" at bounding box center [462, 294] width 89 height 18
checkbox input "true"
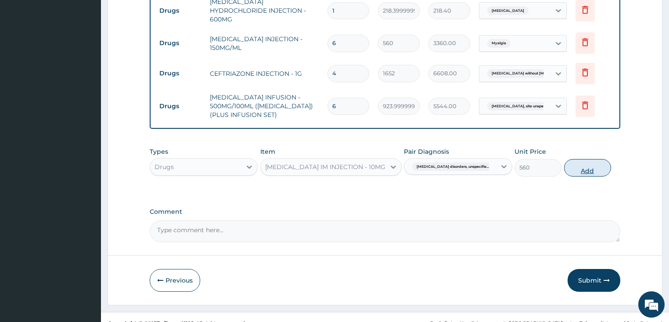
click at [574, 159] on button "Add" at bounding box center [587, 168] width 47 height 18
type input "0"
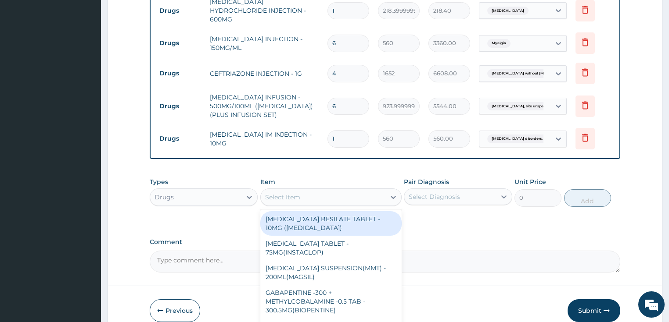
click at [309, 190] on div "Select Item" at bounding box center [323, 197] width 125 height 14
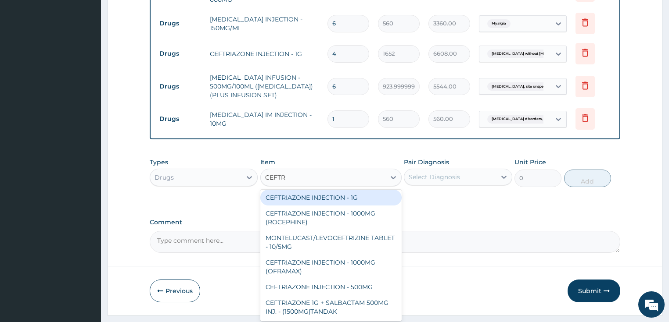
scroll to position [628, 0]
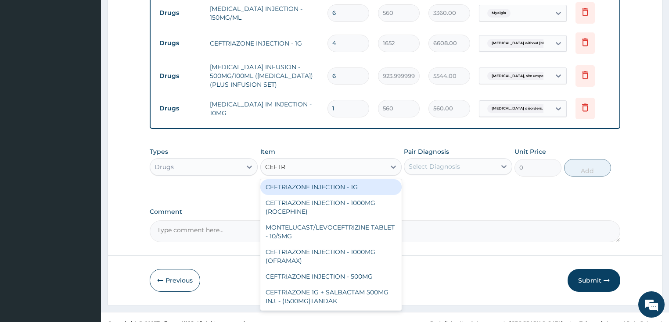
type input "CEFTR"
click at [452, 225] on textarea "Comment" at bounding box center [385, 232] width 471 height 22
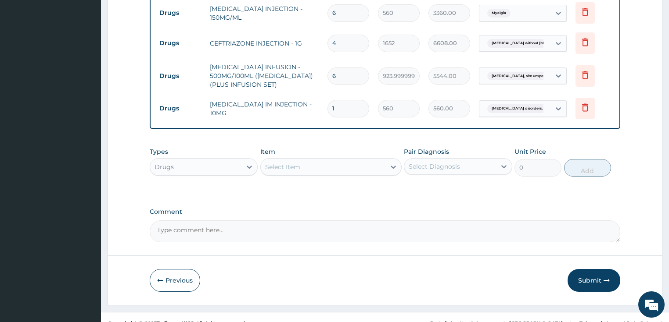
click at [342, 160] on div "Select Item" at bounding box center [323, 167] width 125 height 14
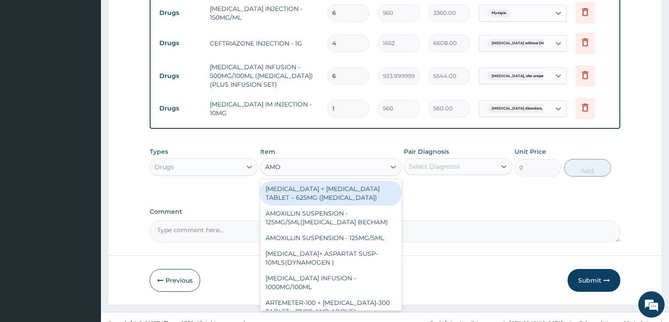
type input "AMOX"
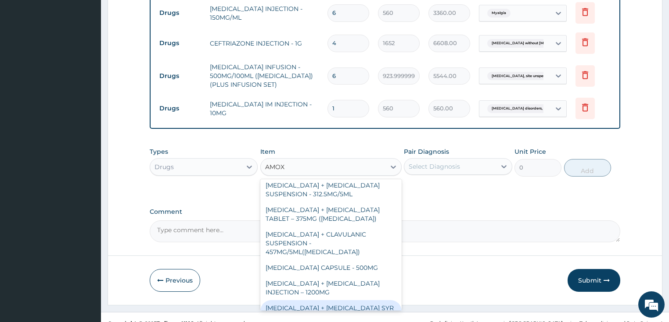
scroll to position [200, 0]
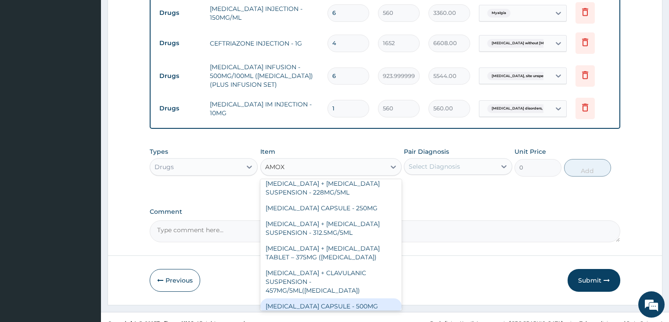
click at [322, 299] on div "[MEDICAL_DATA] CAPSULE - 500MG" at bounding box center [330, 307] width 141 height 16
type input "112"
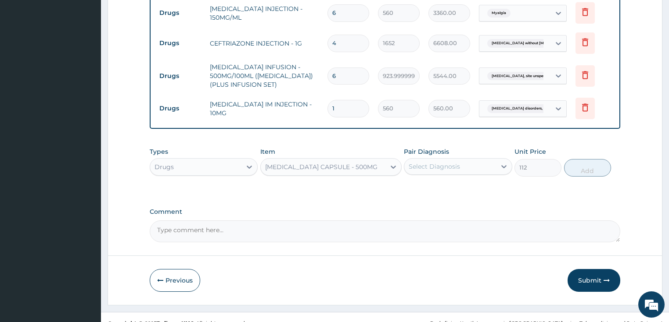
click at [475, 160] on div "Select Diagnosis" at bounding box center [450, 167] width 92 height 14
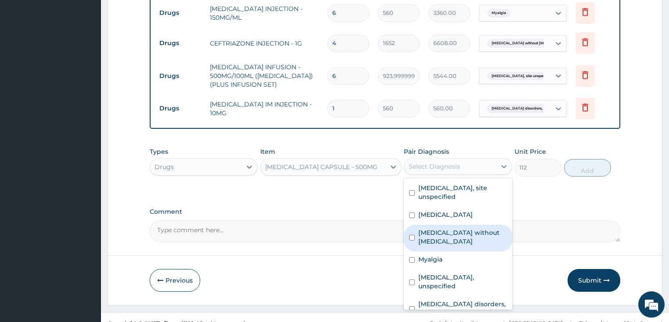
click at [452, 229] on label "[MEDICAL_DATA] without [MEDICAL_DATA]" at bounding box center [462, 238] width 89 height 18
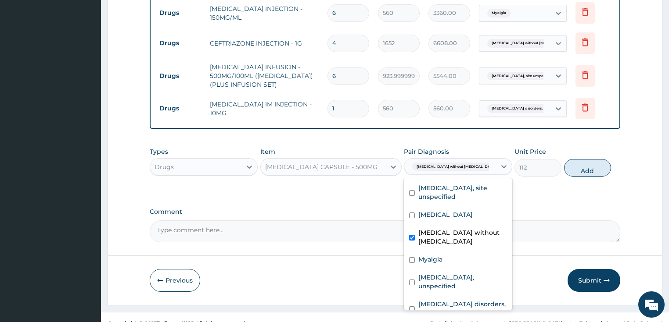
checkbox input "true"
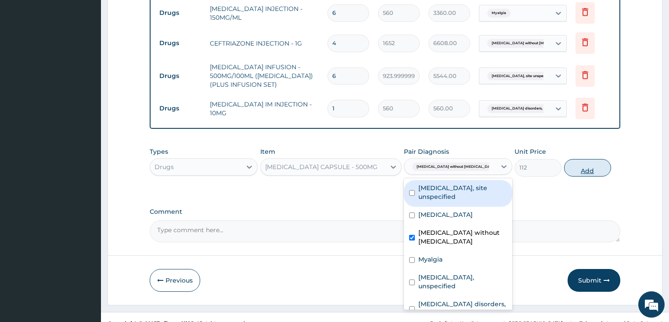
click at [586, 160] on button "Add" at bounding box center [587, 168] width 47 height 18
type input "0"
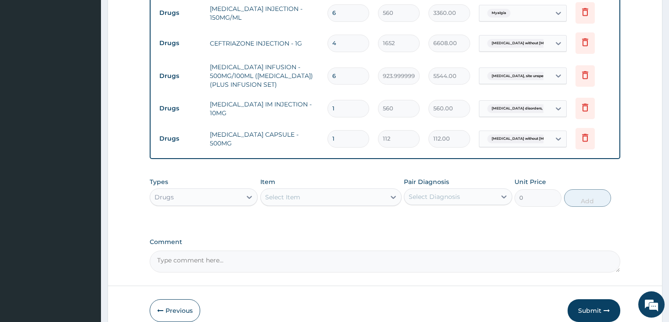
type input "15"
type input "1680.00"
type input "15"
click at [301, 190] on div "Select Item" at bounding box center [323, 197] width 125 height 14
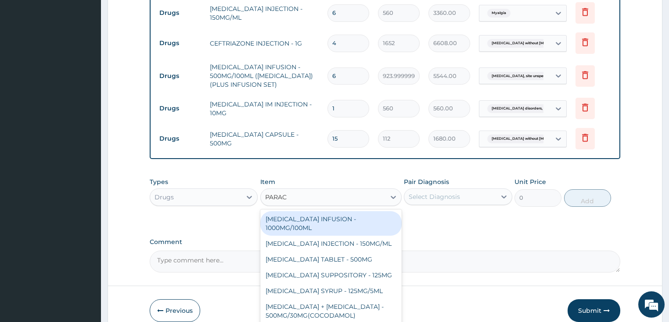
type input "PARACE"
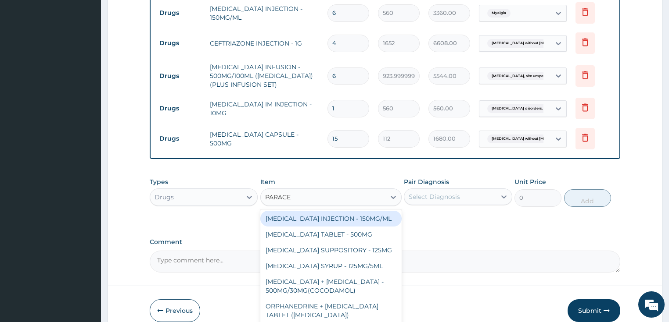
scroll to position [35, 0]
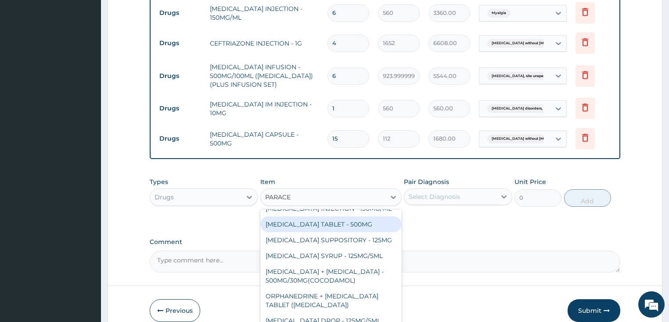
click at [333, 217] on div "[MEDICAL_DATA] TABLET - 500MG" at bounding box center [330, 225] width 141 height 16
type input "33.599999999999994"
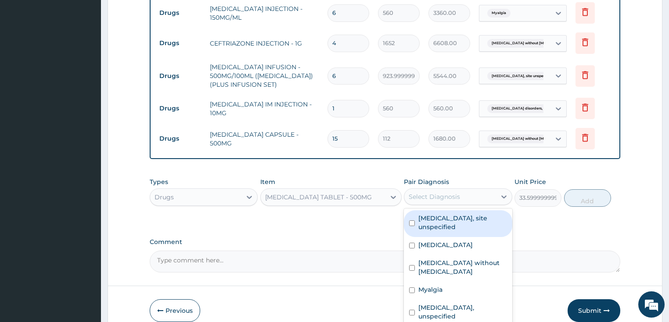
click at [431, 193] on div "Select Diagnosis" at bounding box center [433, 197] width 51 height 9
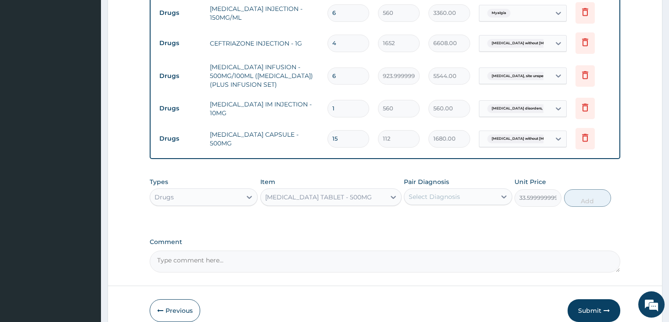
click at [431, 193] on div "Select Diagnosis" at bounding box center [433, 197] width 51 height 9
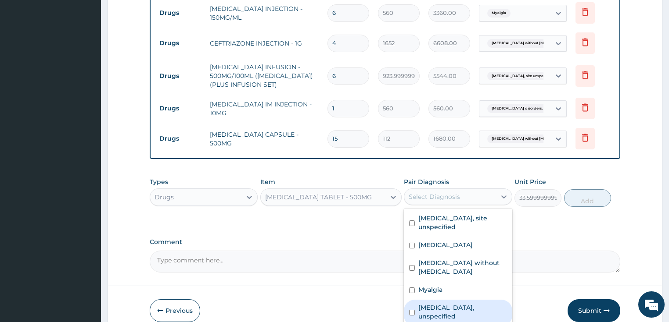
scroll to position [15, 0]
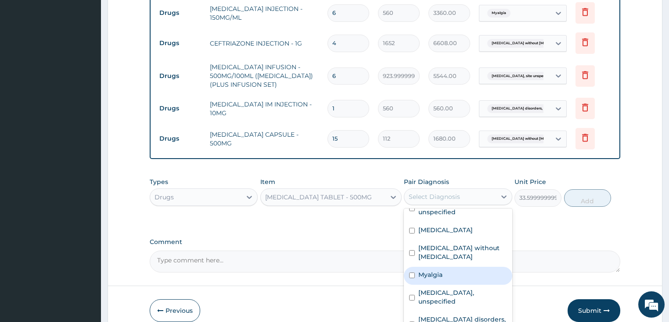
click at [437, 271] on label "Myalgia" at bounding box center [430, 275] width 24 height 9
checkbox input "true"
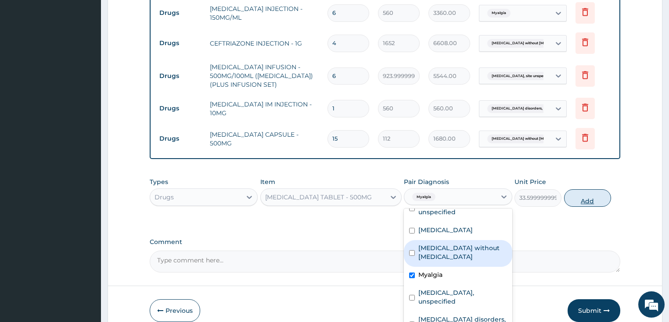
click at [579, 190] on button "Add" at bounding box center [587, 199] width 47 height 18
type input "0"
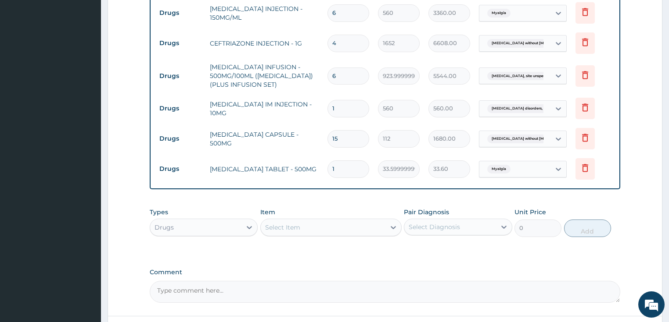
click at [347, 161] on input "1" at bounding box center [348, 169] width 42 height 17
type input "18"
type input "604.80"
type input "19"
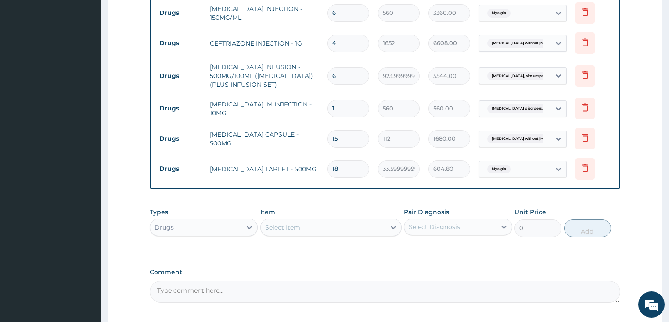
type input "638.40"
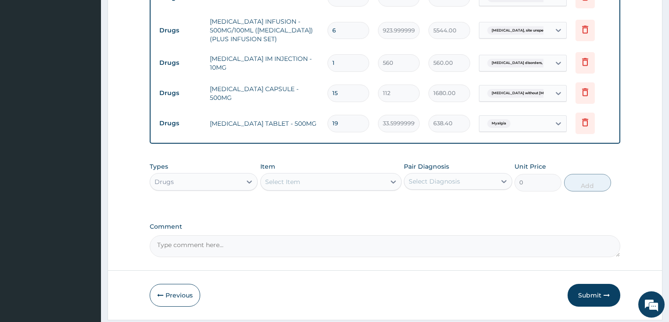
scroll to position [653, 0]
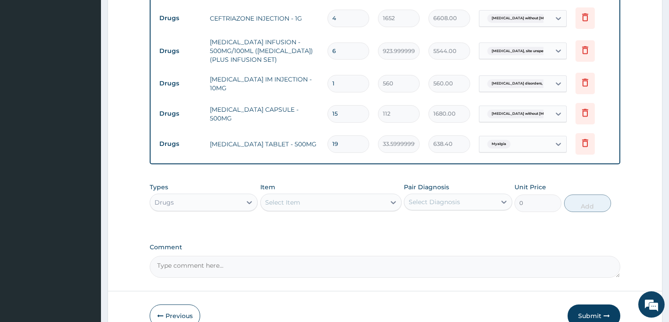
type input "19"
click at [339, 196] on div "Select Item" at bounding box center [323, 203] width 125 height 14
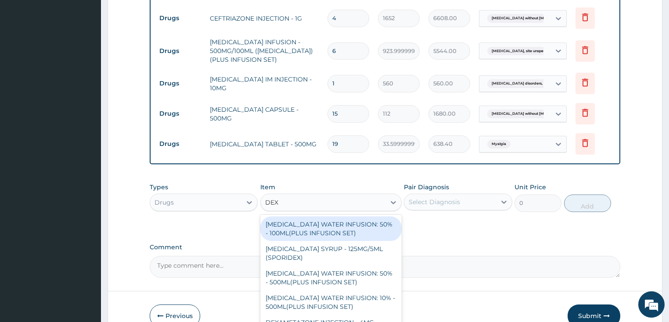
type input "DEXT"
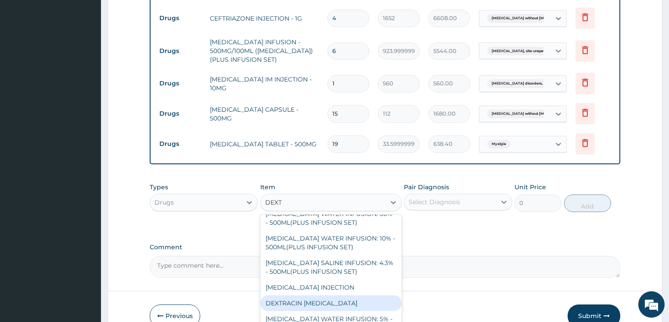
scroll to position [51, 0]
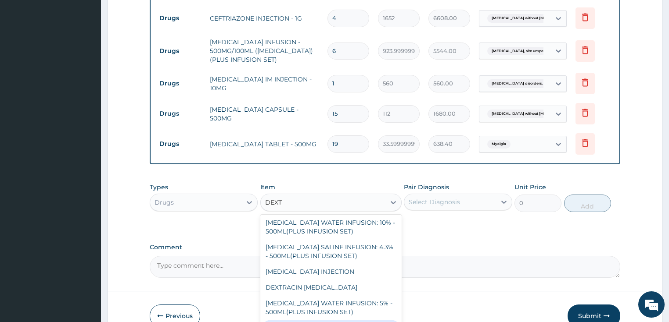
type input "1092"
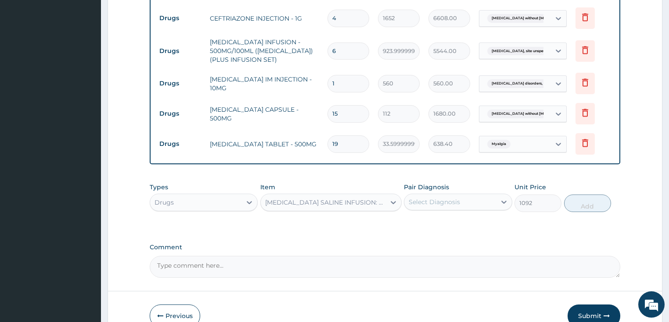
click at [429, 198] on div "Select Diagnosis" at bounding box center [433, 202] width 51 height 9
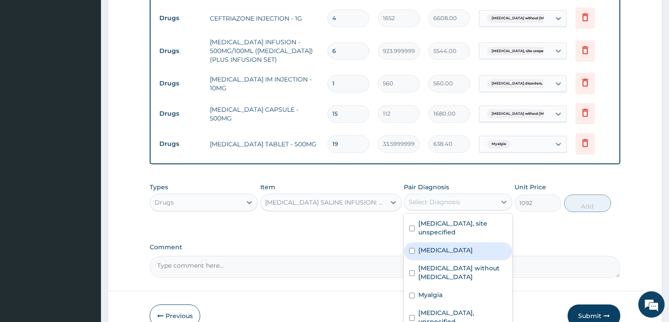
click at [462, 246] on label "[MEDICAL_DATA]" at bounding box center [445, 250] width 54 height 9
checkbox input "true"
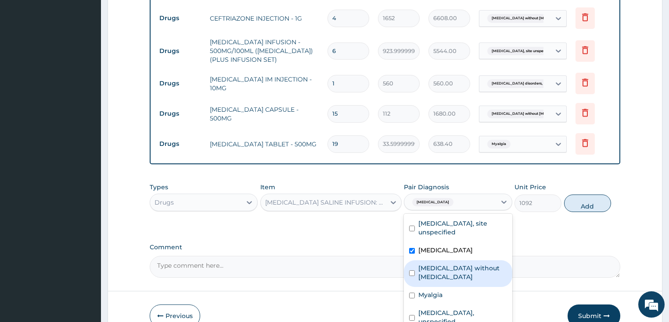
scroll to position [15, 0]
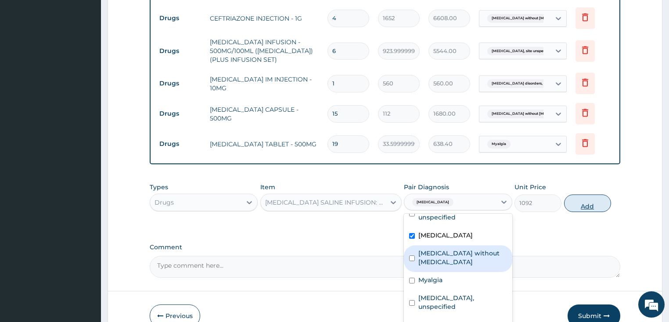
click at [583, 195] on button "Add" at bounding box center [587, 204] width 47 height 18
type input "0"
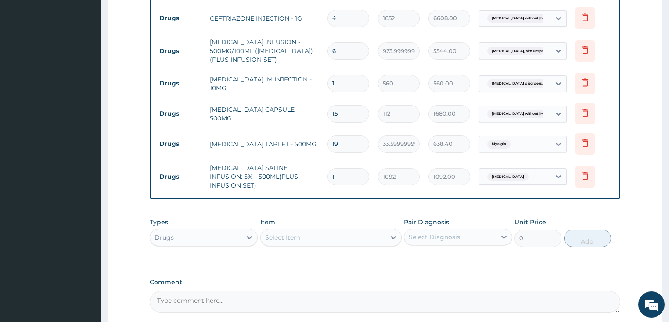
type input "0.00"
type input "2"
type input "2184.00"
type input "2"
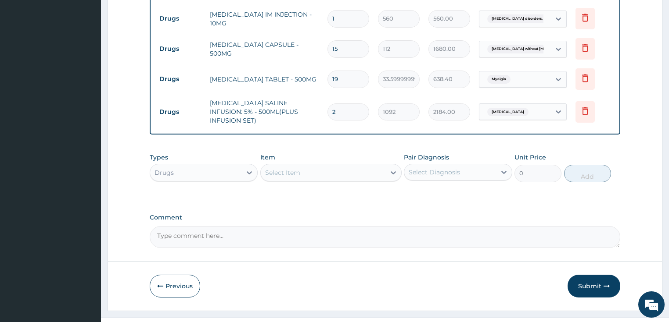
scroll to position [718, 0]
click at [587, 275] on button "Submit" at bounding box center [593, 286] width 53 height 23
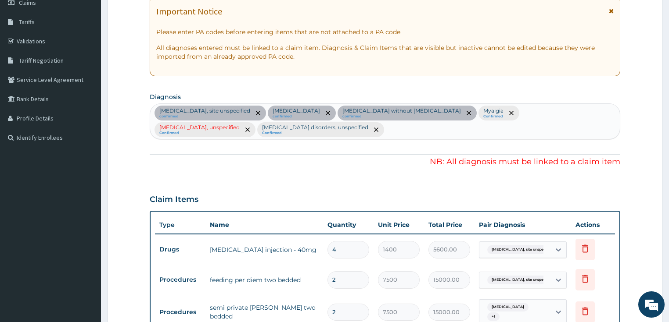
scroll to position [122, 0]
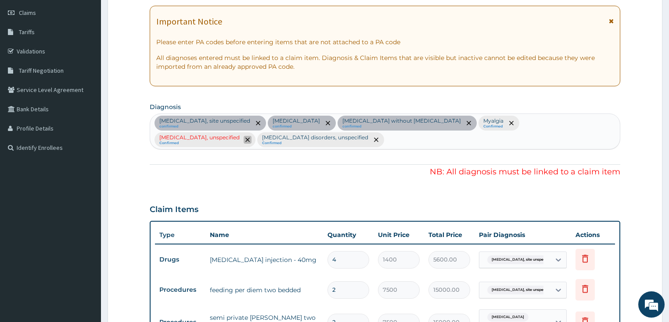
click at [250, 138] on icon "remove selection option" at bounding box center [247, 140] width 4 height 4
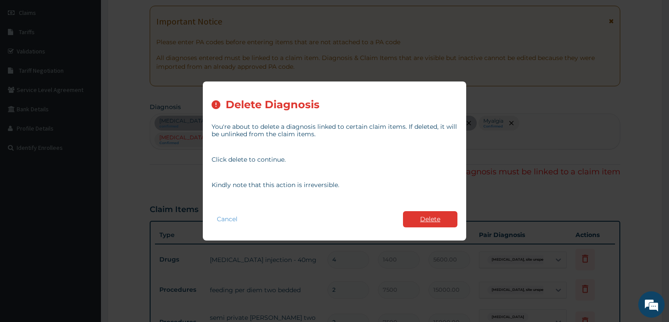
click at [436, 223] on button "Delete" at bounding box center [430, 219] width 54 height 16
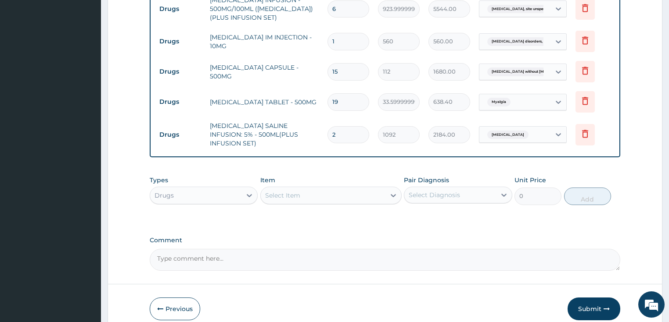
scroll to position [701, 0]
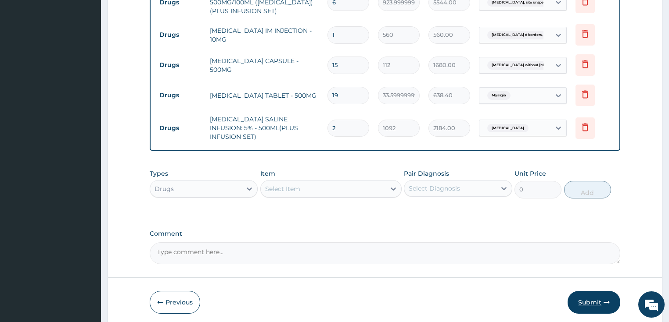
click at [586, 291] on button "Submit" at bounding box center [593, 302] width 53 height 23
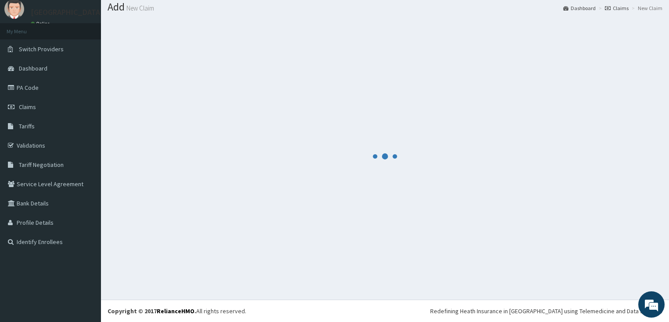
scroll to position [27, 0]
